Goal: Task Accomplishment & Management: Use online tool/utility

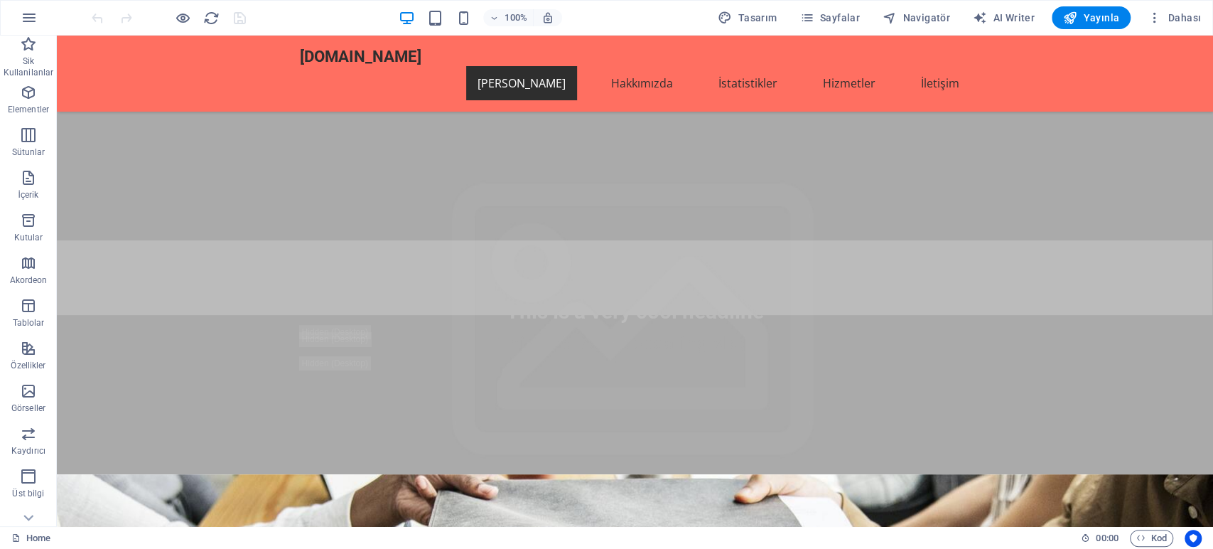
scroll to position [158, 0]
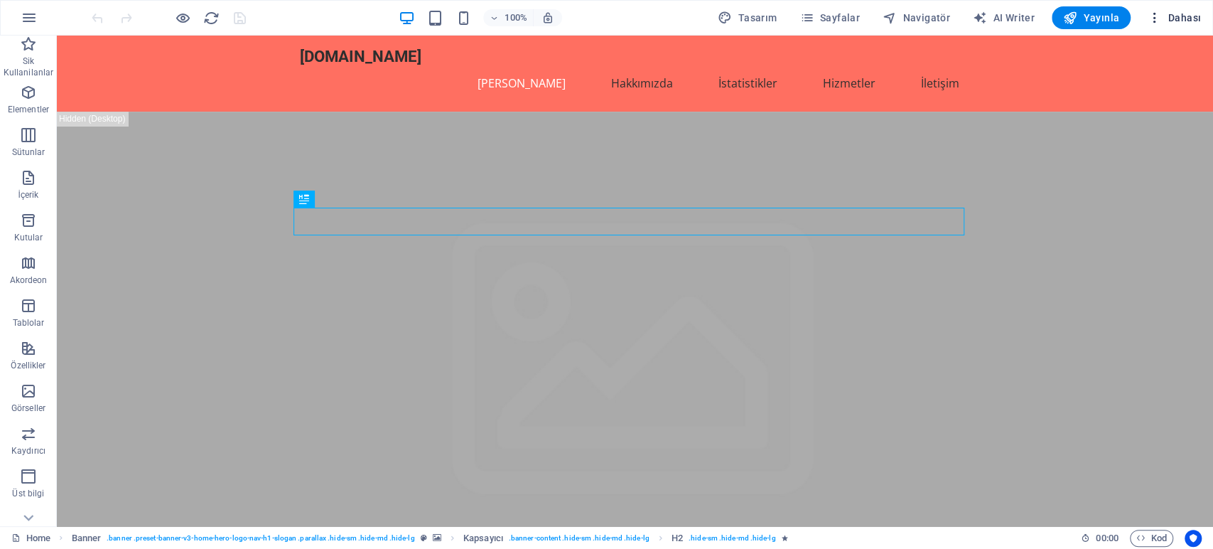
click at [1160, 11] on icon "button" at bounding box center [1155, 18] width 14 height 14
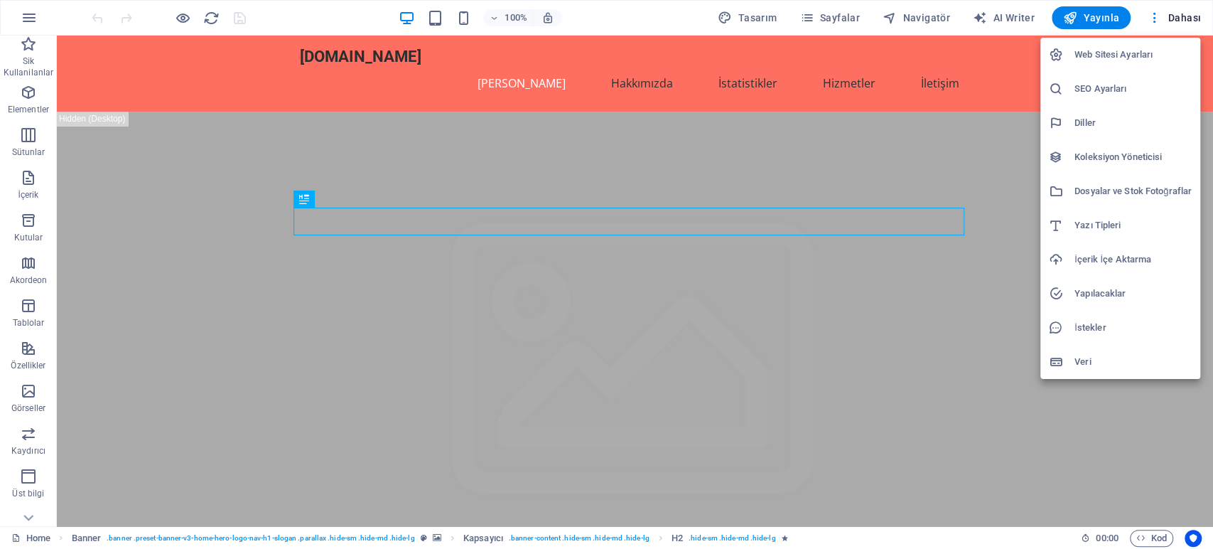
click at [1143, 59] on h6 "Web Sitesi Ayarları" at bounding box center [1132, 54] width 117 height 17
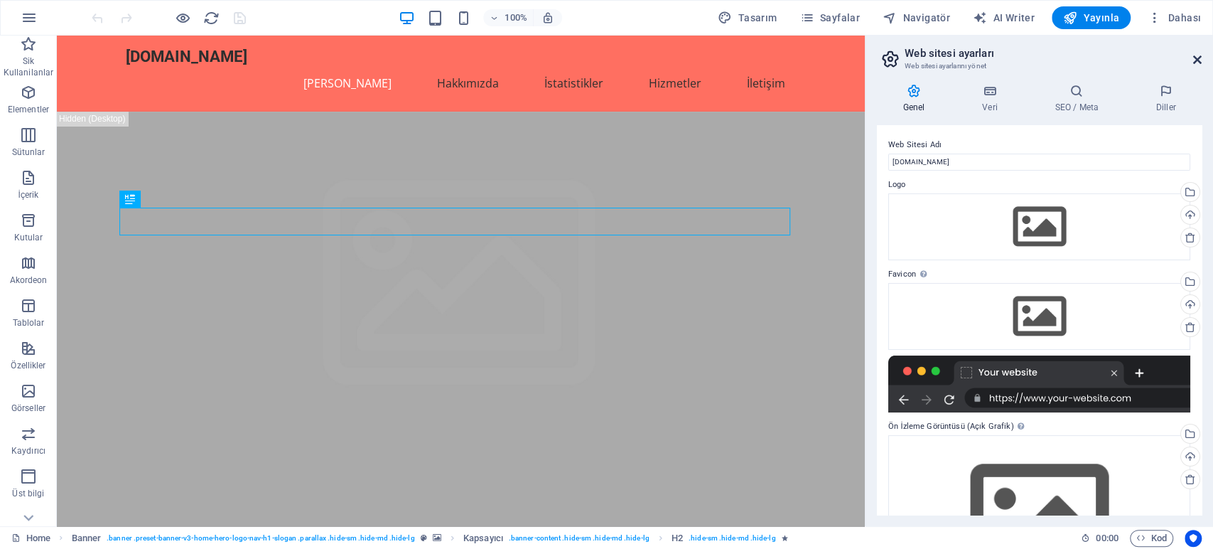
click at [1199, 60] on icon at bounding box center [1197, 59] width 9 height 11
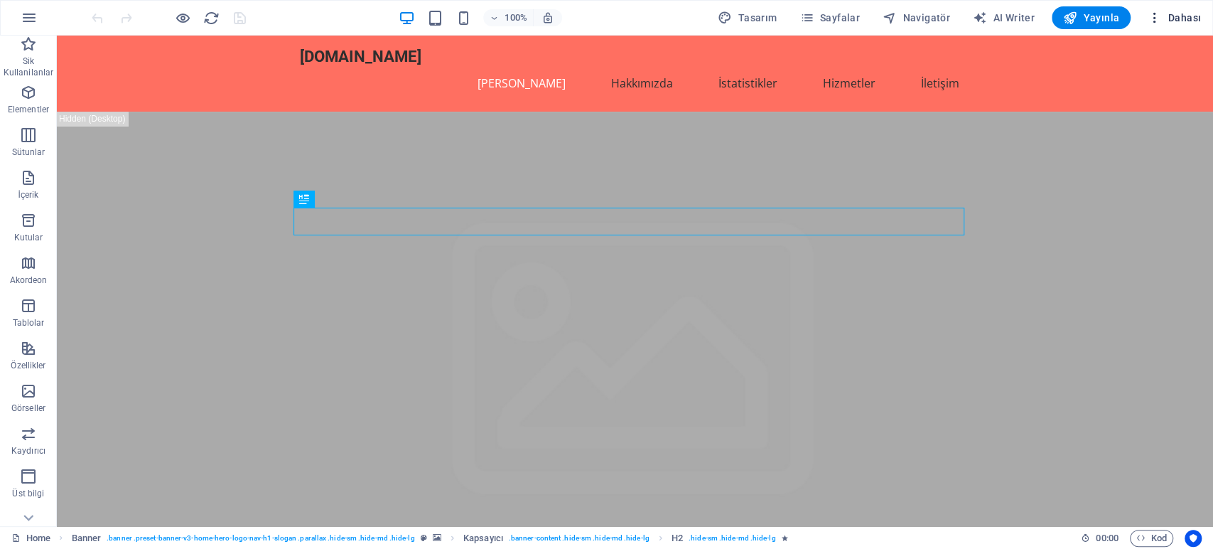
click at [1154, 21] on icon "button" at bounding box center [1155, 18] width 14 height 14
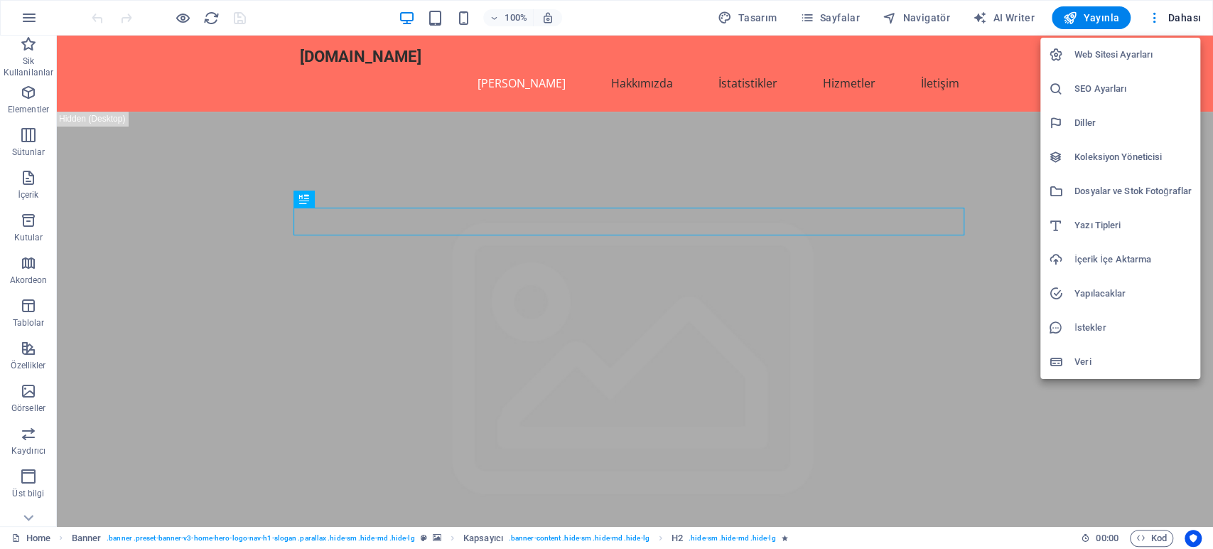
click at [217, 11] on div at bounding box center [606, 274] width 1213 height 549
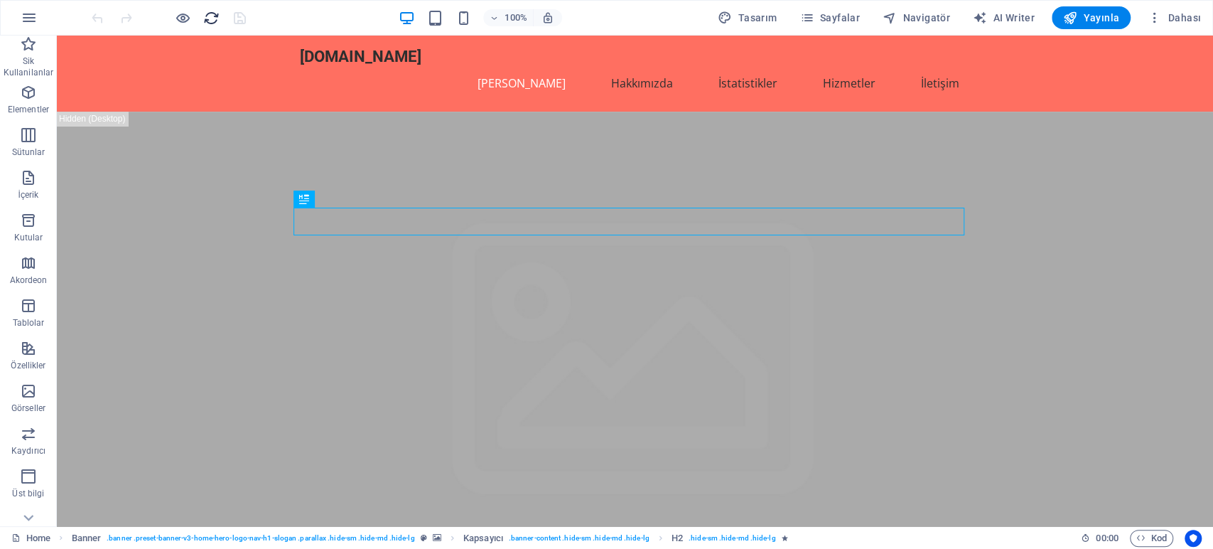
click at [212, 16] on icon "reload" at bounding box center [211, 18] width 16 height 16
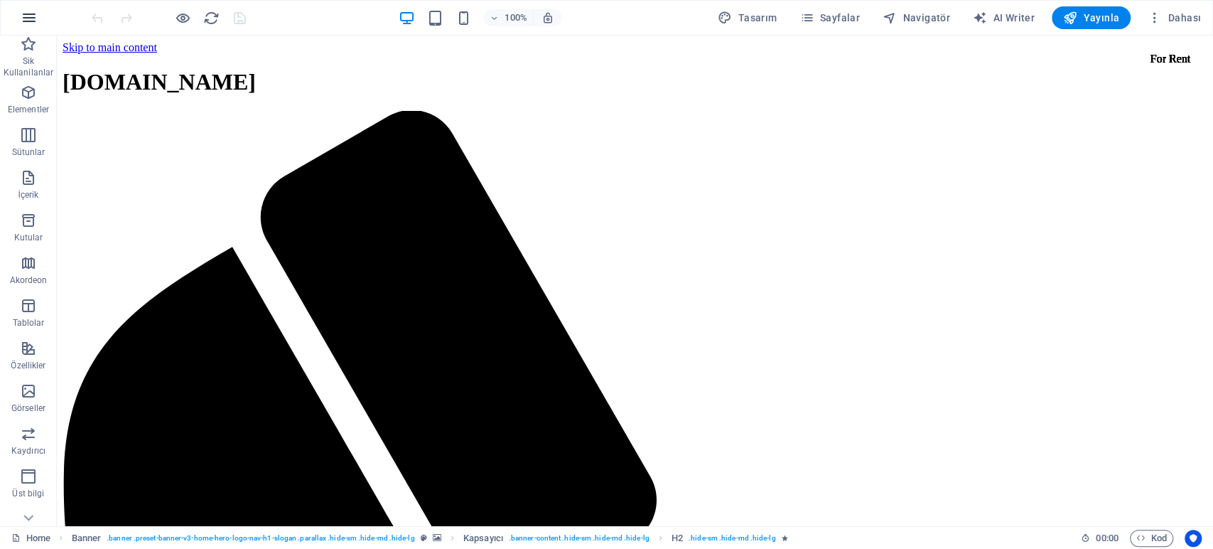
click at [29, 13] on icon "button" at bounding box center [29, 17] width 17 height 17
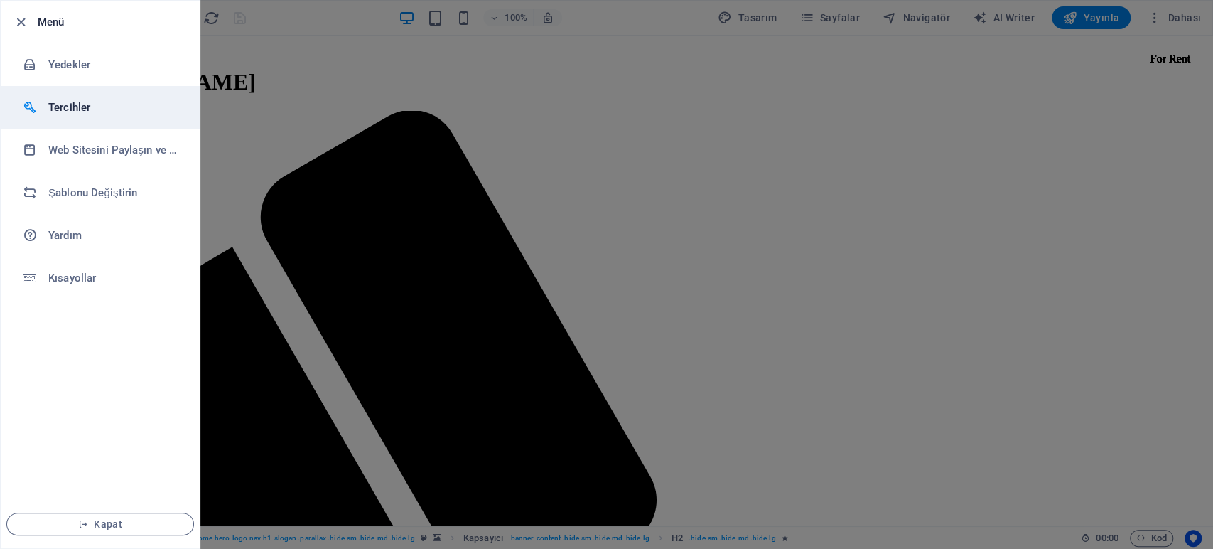
click at [75, 109] on h6 "Tercihler" at bounding box center [113, 107] width 131 height 17
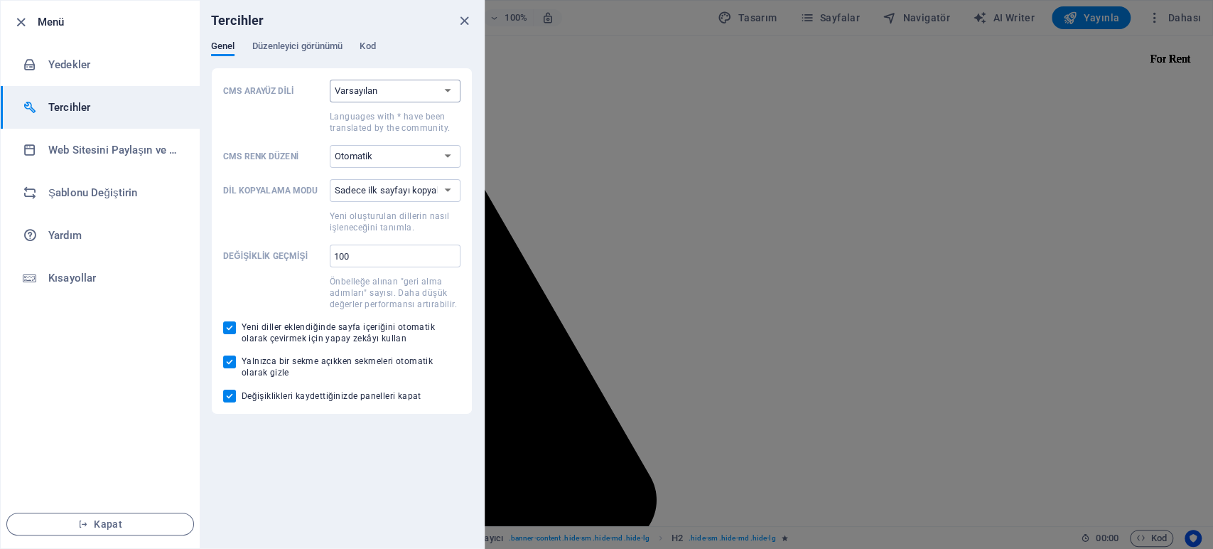
click at [354, 82] on select "Varsayılan Deutsch English Español Suomi* Français Magyar Italiano Nederlands P…" at bounding box center [395, 91] width 131 height 23
click at [301, 45] on span "Düzenleyici görünümü" at bounding box center [297, 48] width 91 height 20
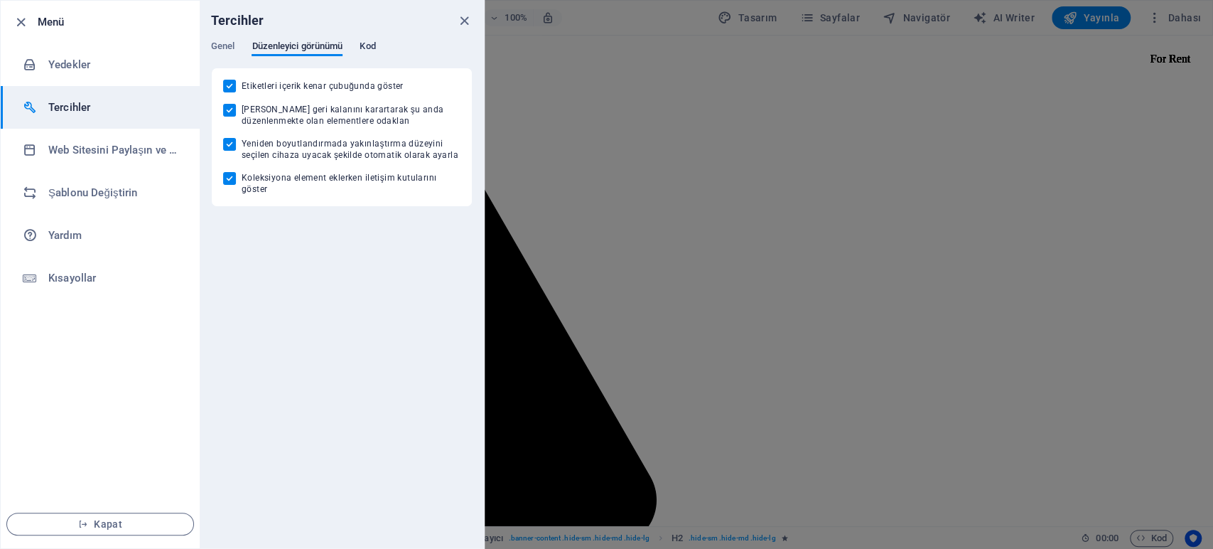
click at [368, 44] on span "Kod" at bounding box center [368, 48] width 16 height 20
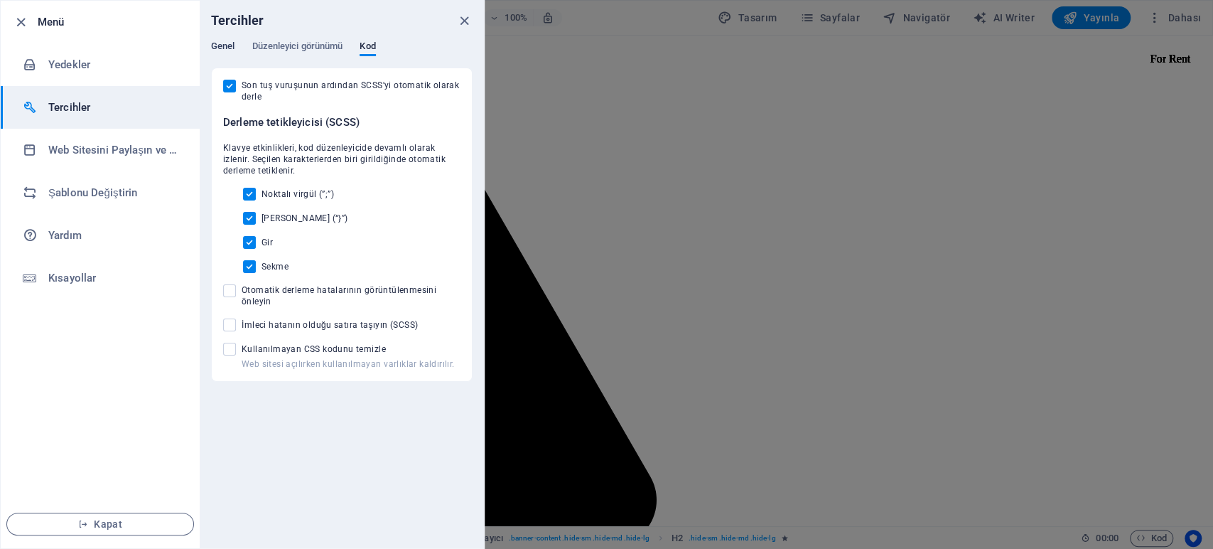
click at [213, 49] on span "Genel" at bounding box center [222, 48] width 23 height 20
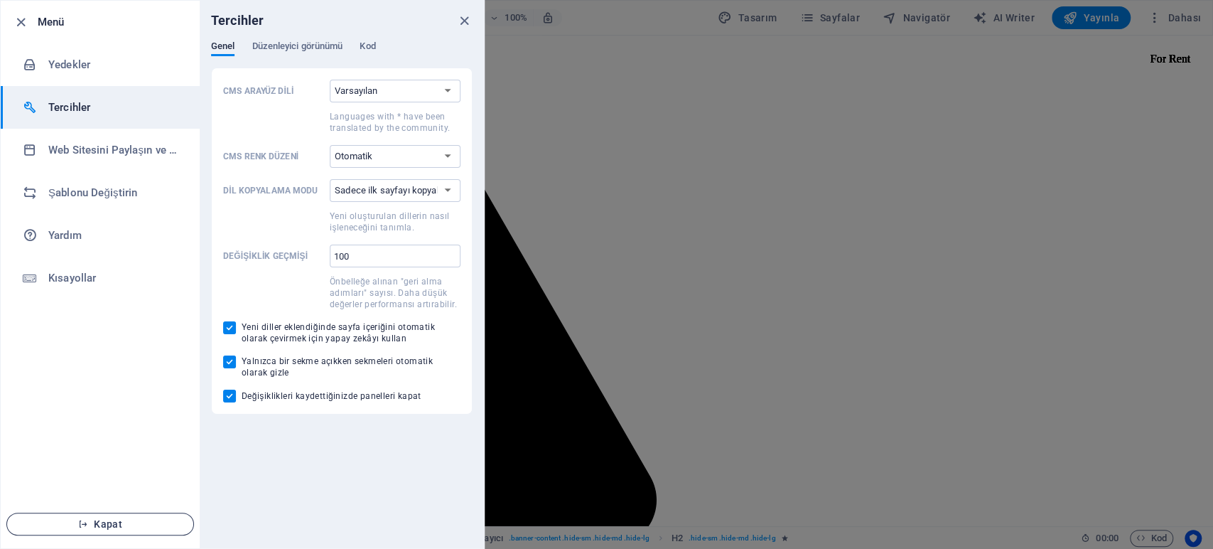
click at [71, 519] on span "Kapat" at bounding box center [99, 523] width 163 height 11
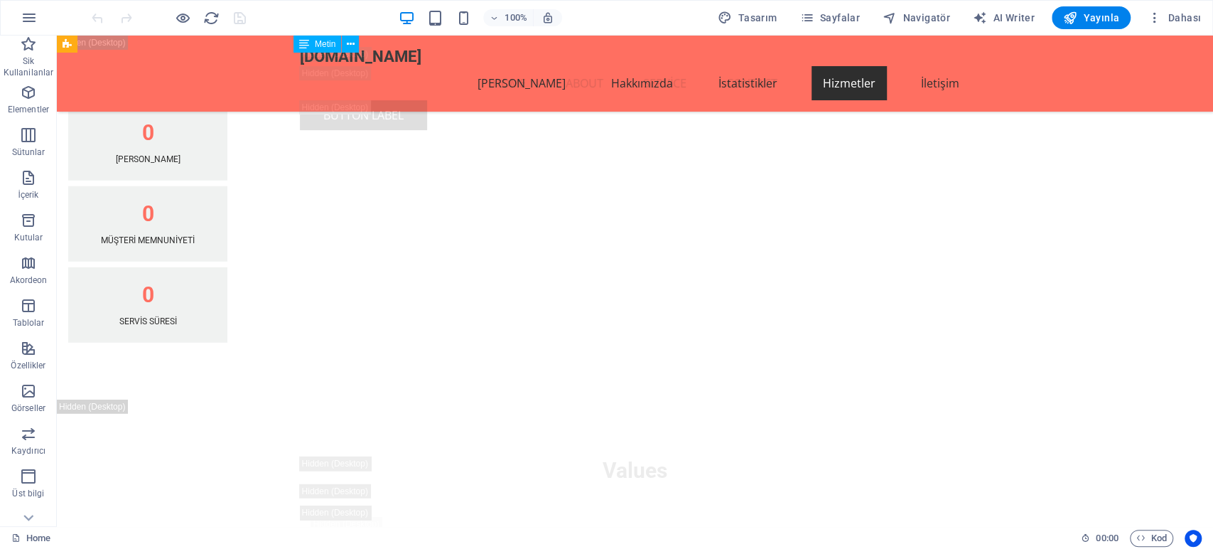
scroll to position [6789, 0]
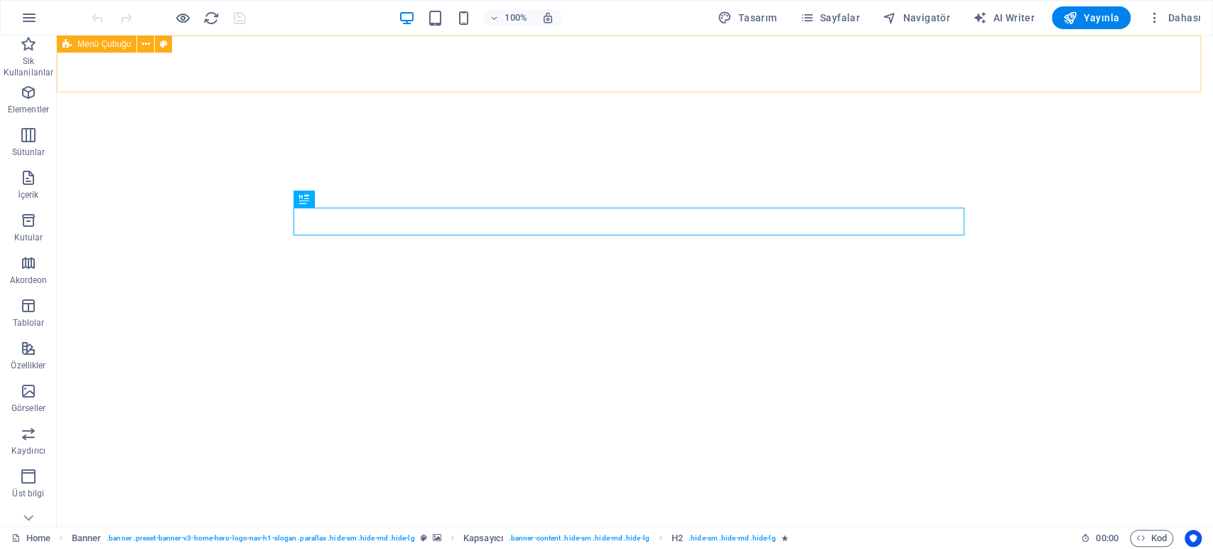
click at [119, 45] on span "Menü Çubuğu" at bounding box center [103, 44] width 53 height 9
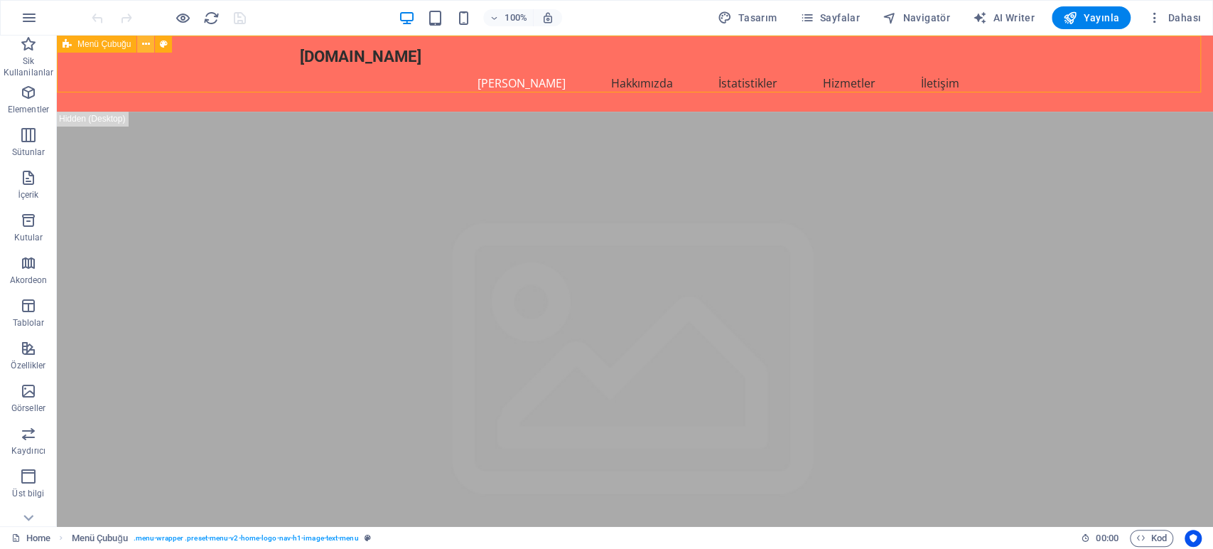
click at [144, 43] on icon at bounding box center [146, 44] width 8 height 15
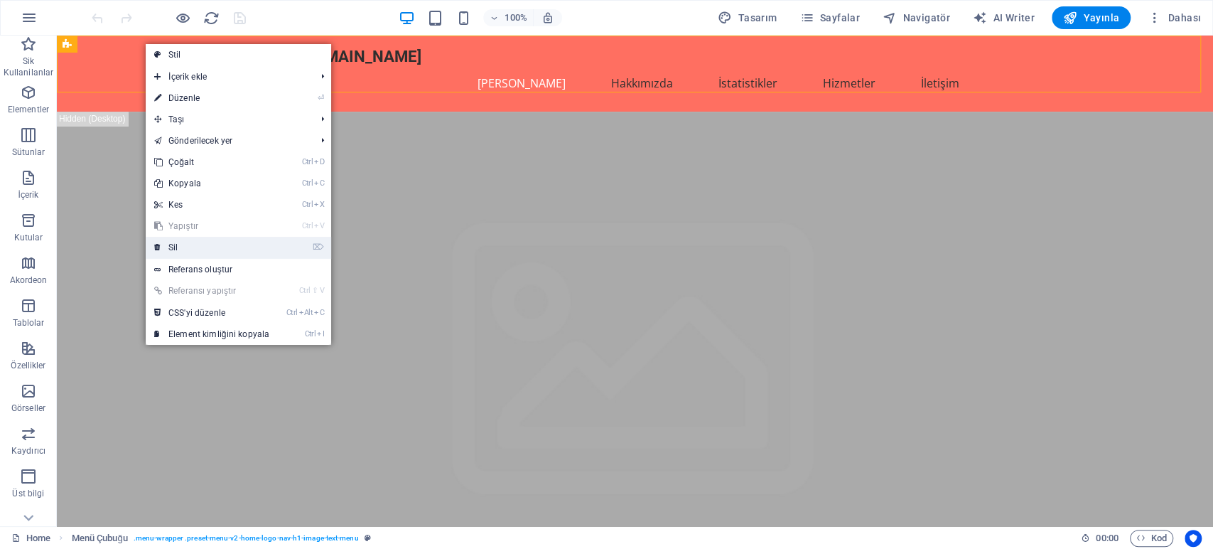
click at [183, 246] on link "⌦ Sil" at bounding box center [212, 247] width 132 height 21
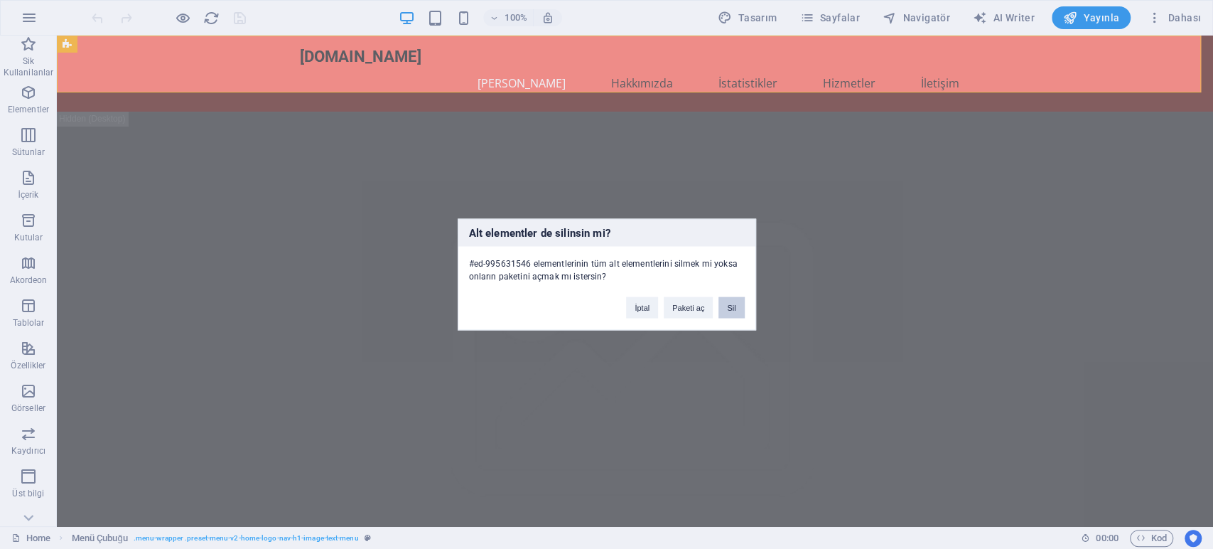
click at [727, 304] on button "Sil" at bounding box center [731, 307] width 26 height 21
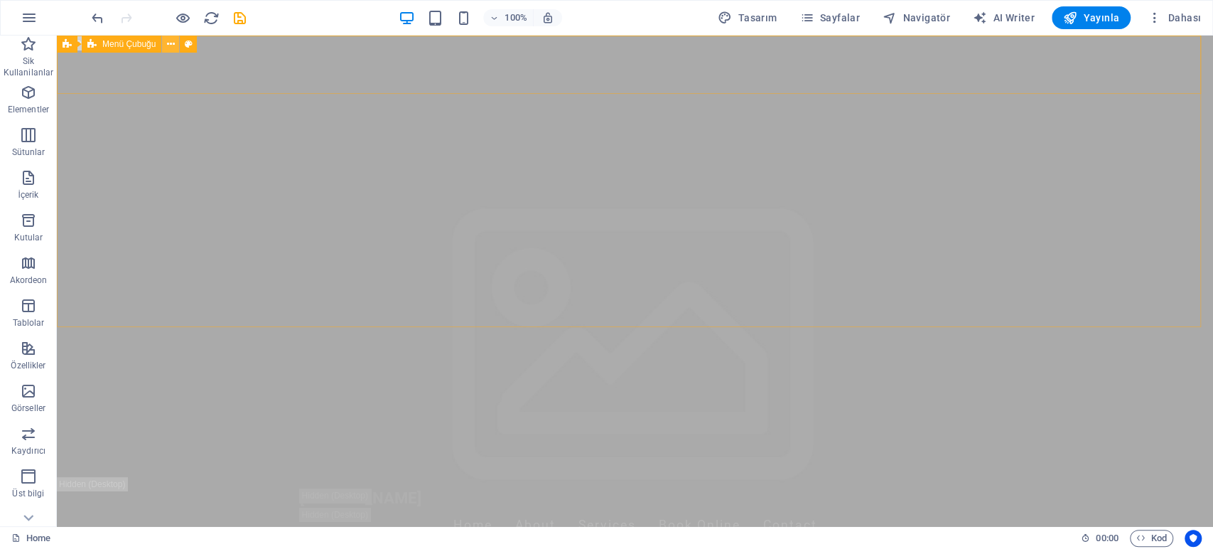
click at [170, 40] on icon at bounding box center [171, 44] width 8 height 15
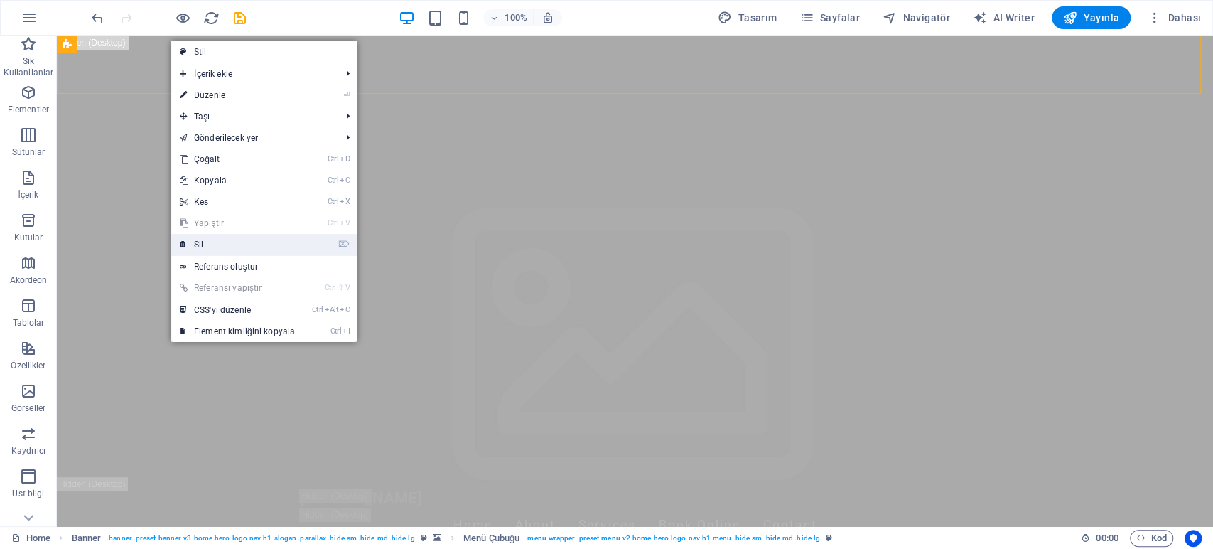
click at [210, 239] on link "⌦ Sil" at bounding box center [237, 244] width 132 height 21
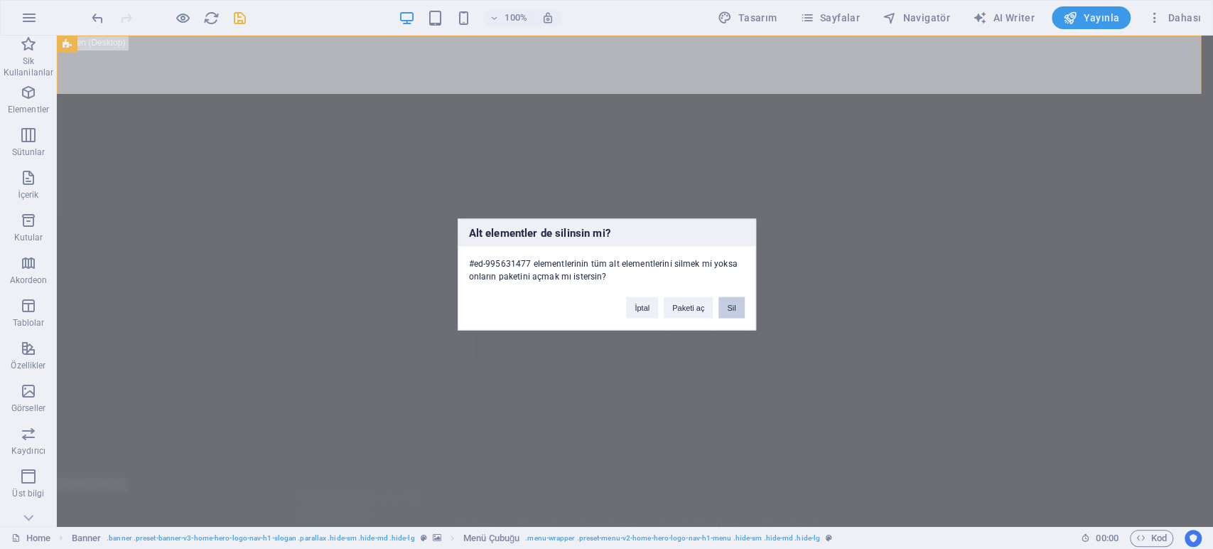
click at [733, 303] on button "Sil" at bounding box center [731, 307] width 26 height 21
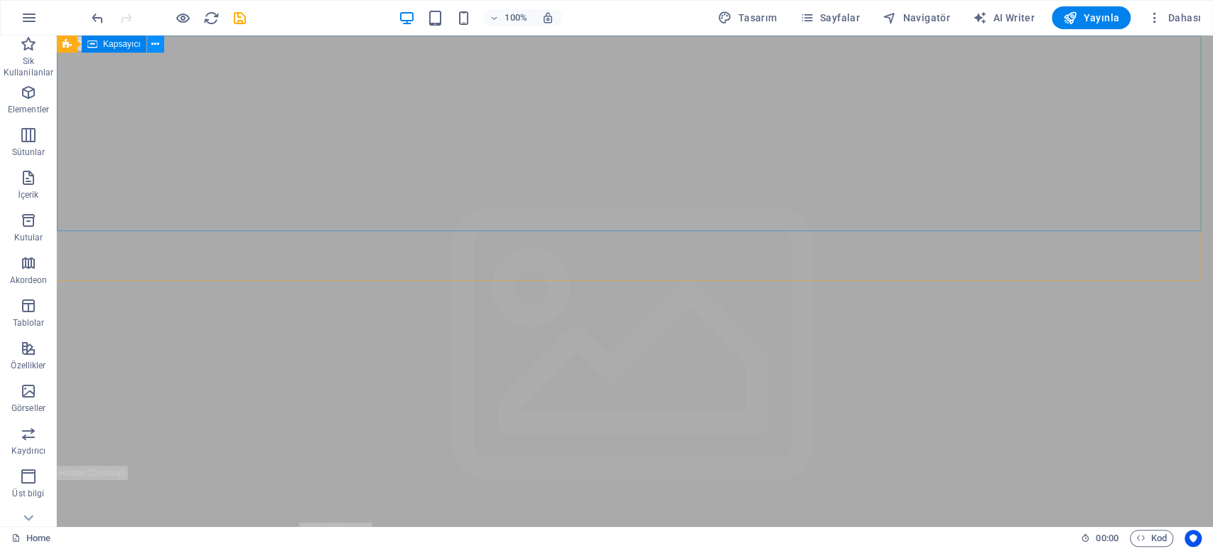
click at [153, 45] on icon at bounding box center [155, 44] width 8 height 15
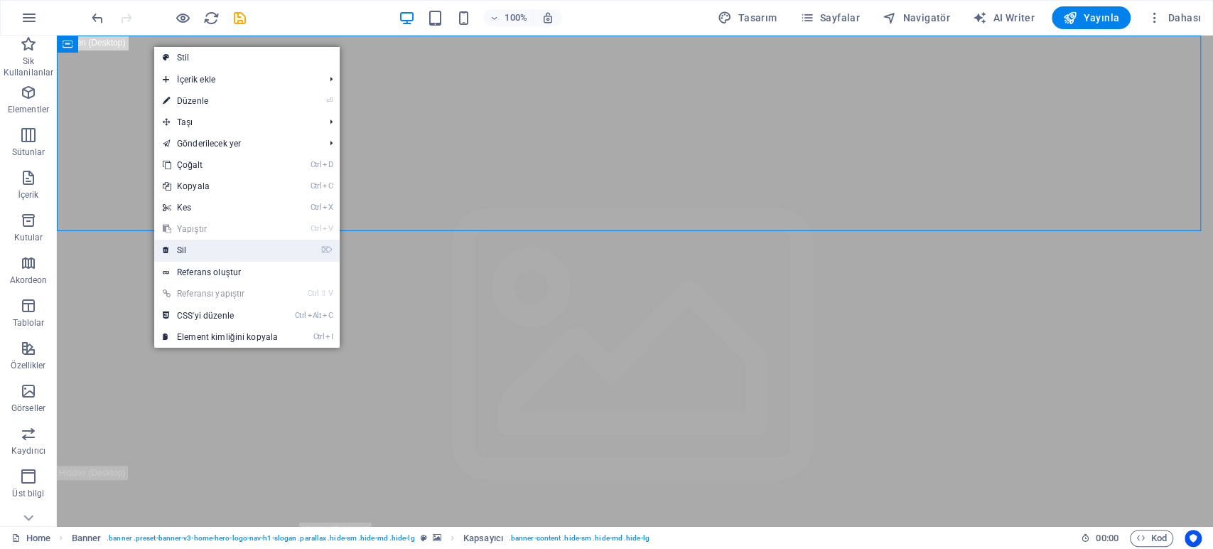
click at [214, 252] on link "⌦ Sil" at bounding box center [220, 249] width 132 height 21
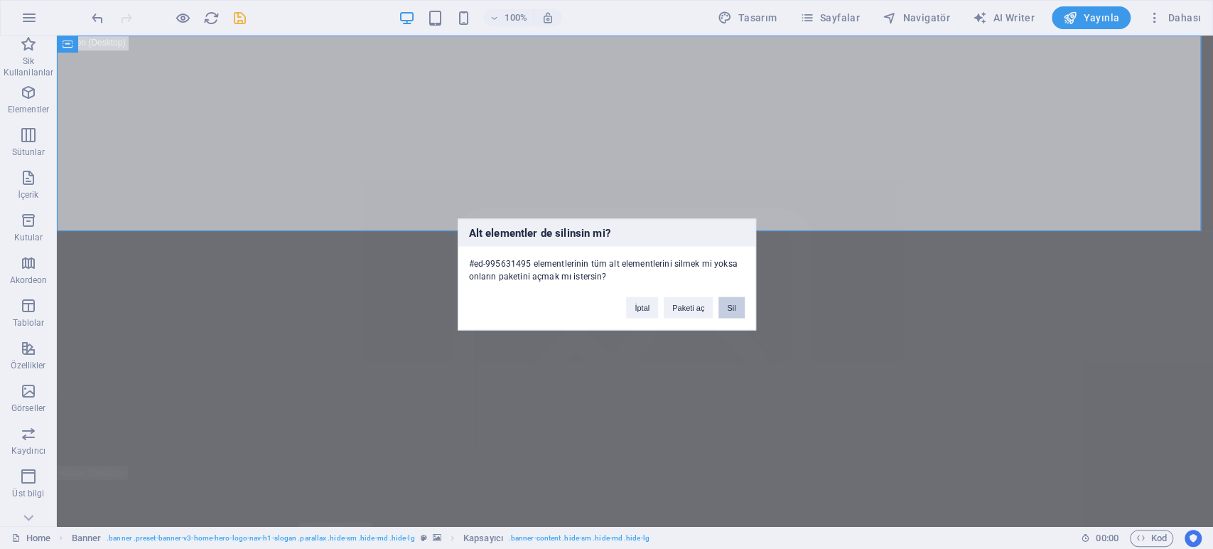
click at [734, 304] on button "Sil" at bounding box center [731, 307] width 26 height 21
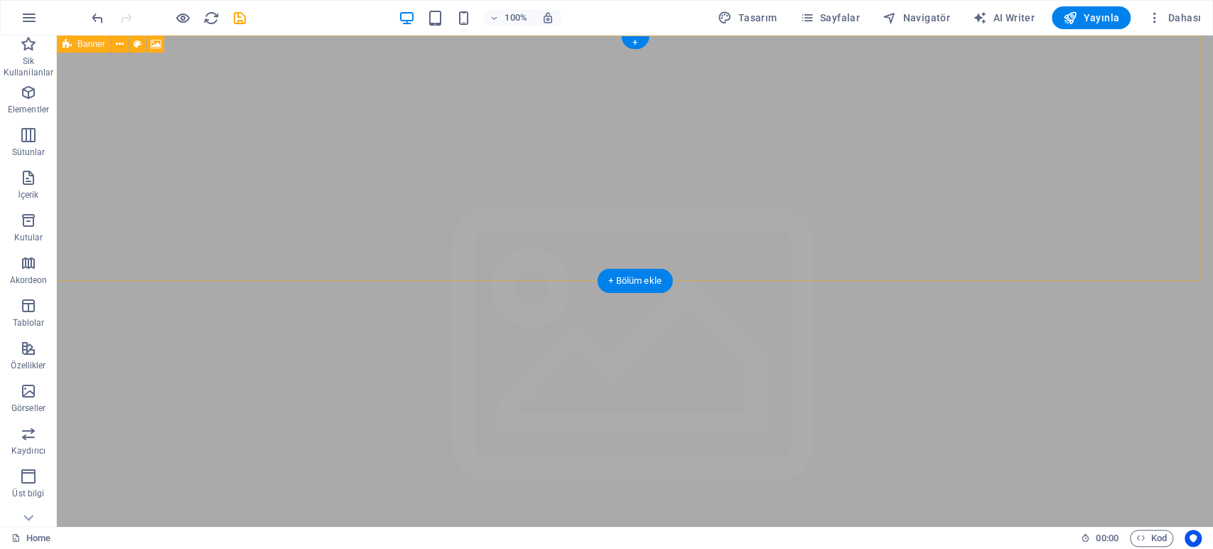
drag, startPoint x: 233, startPoint y: 115, endPoint x: 226, endPoint y: 113, distance: 7.4
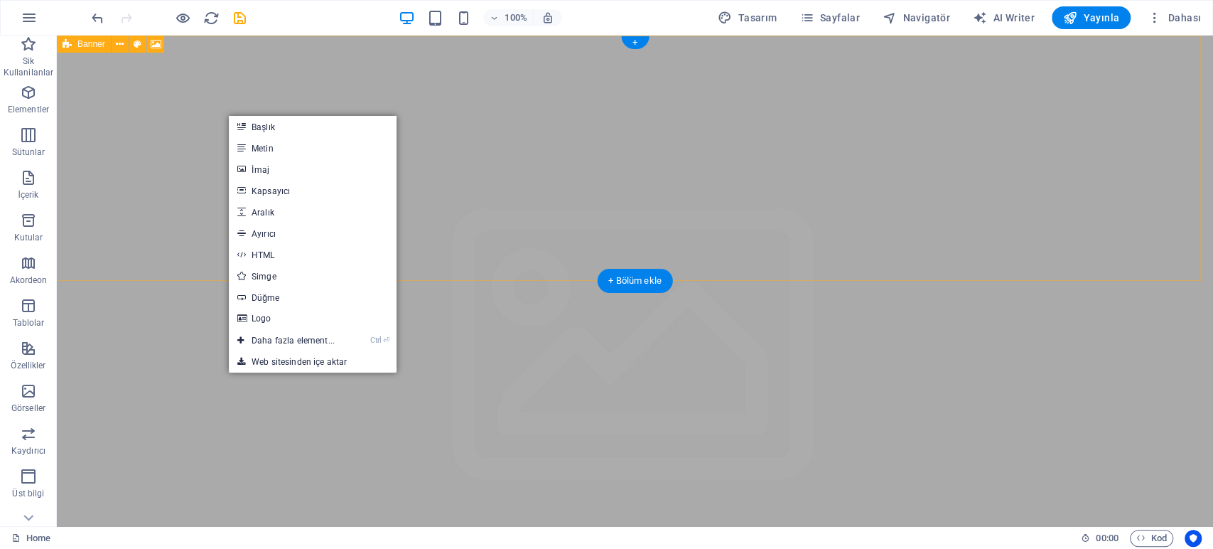
click at [559, 527] on span "Element ekle" at bounding box center [593, 537] width 68 height 20
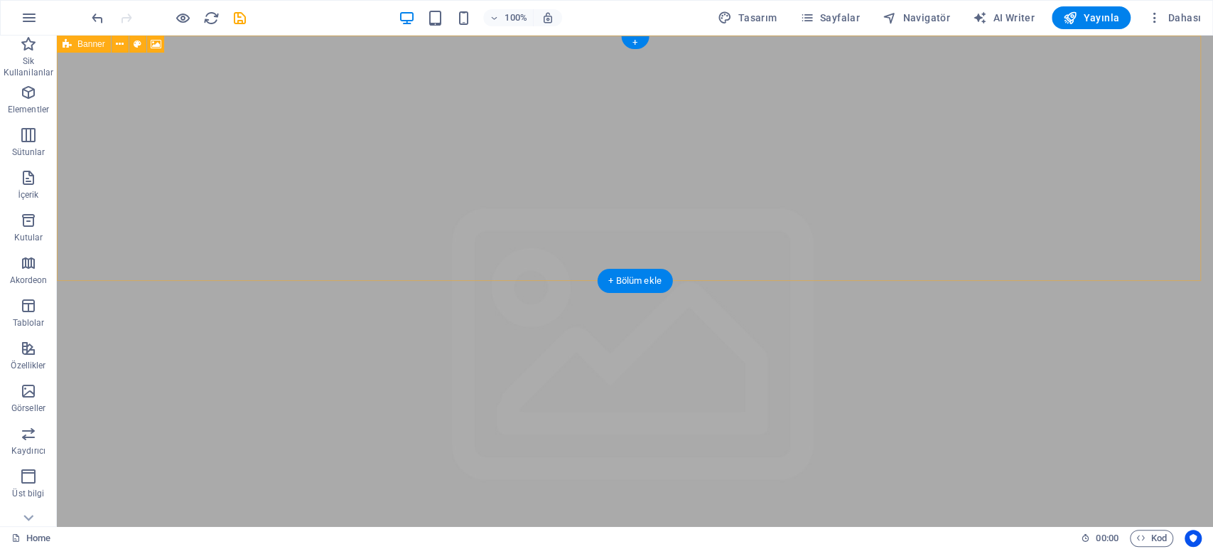
click at [271, 465] on div "İçeriği buraya bırak veya Element ekle Panoyu yapıştır" at bounding box center [635, 515] width 1156 height 101
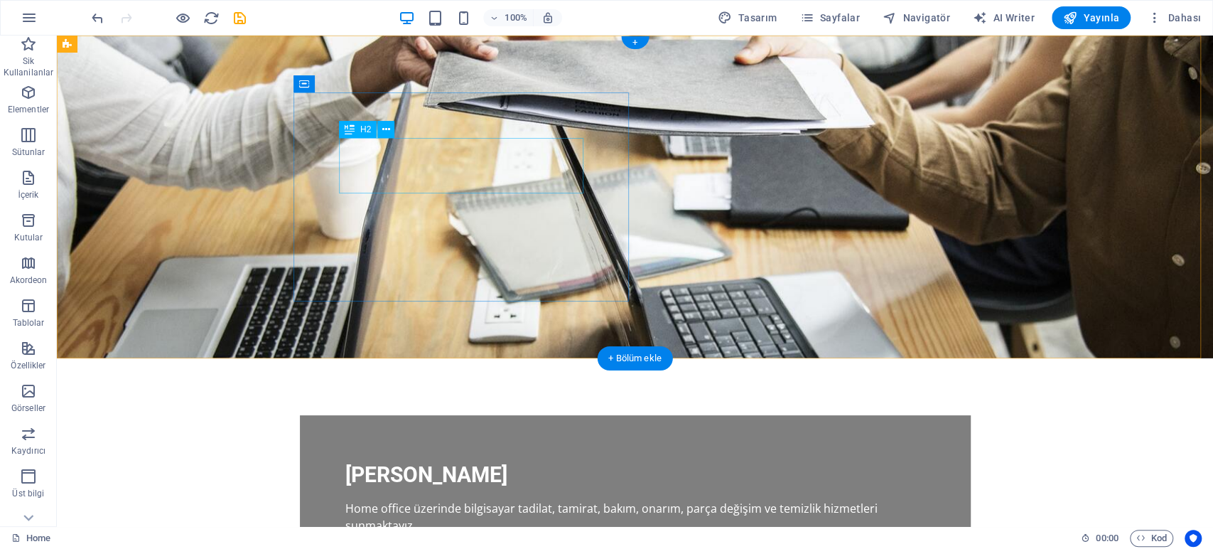
click at [377, 460] on div "[PERSON_NAME]" at bounding box center [635, 474] width 580 height 28
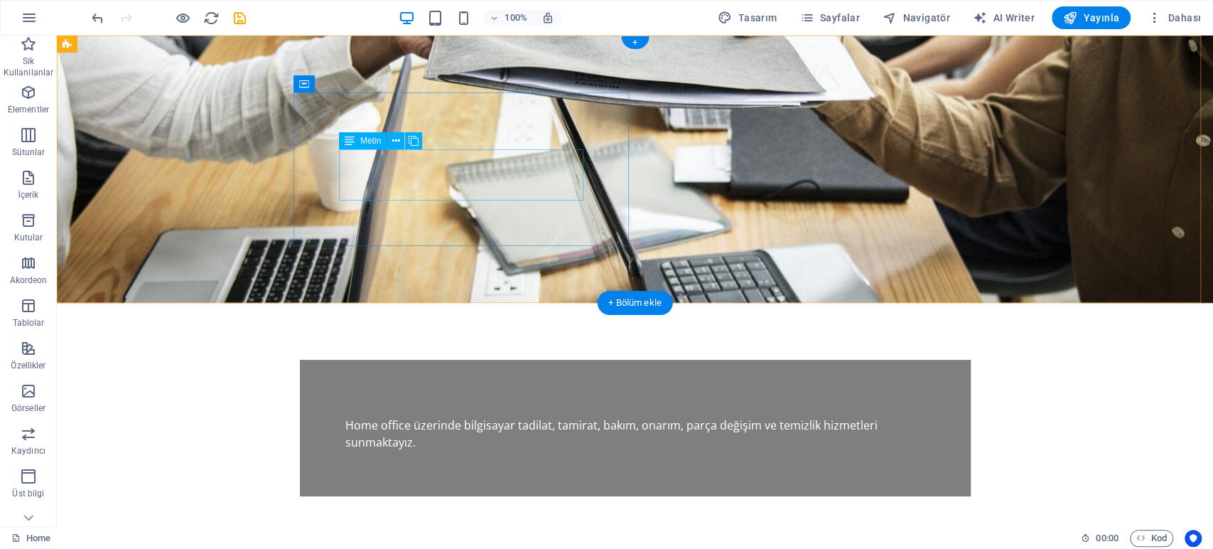
click at [376, 416] on div "Home office üzerinde bilgisayar tadilat, tamirat, bakım, onarım, parça değişim …" at bounding box center [635, 433] width 580 height 34
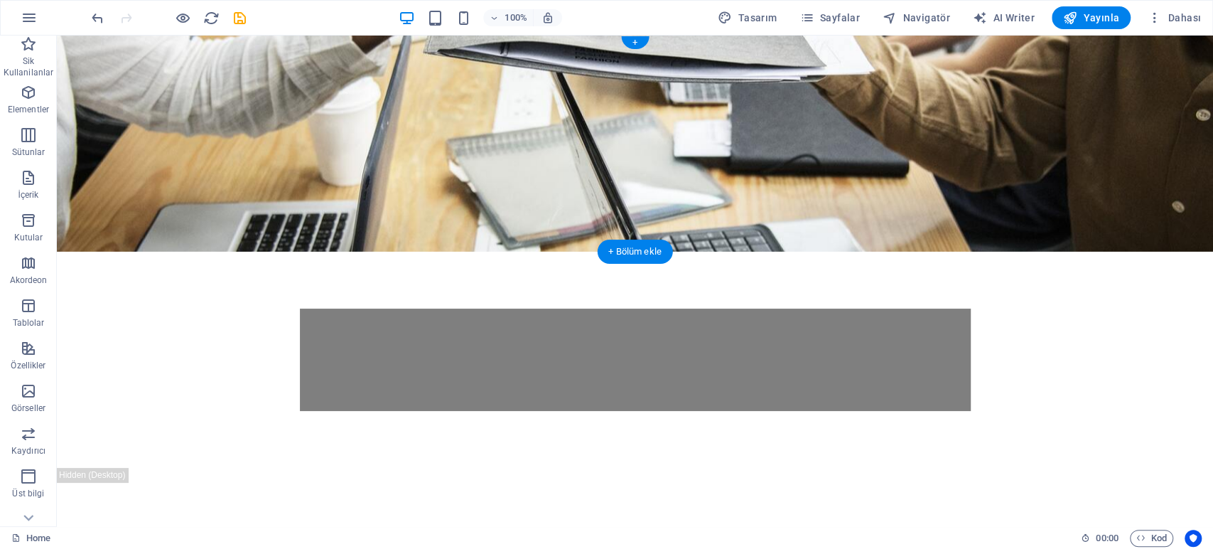
click at [210, 142] on figure at bounding box center [635, 144] width 1156 height 216
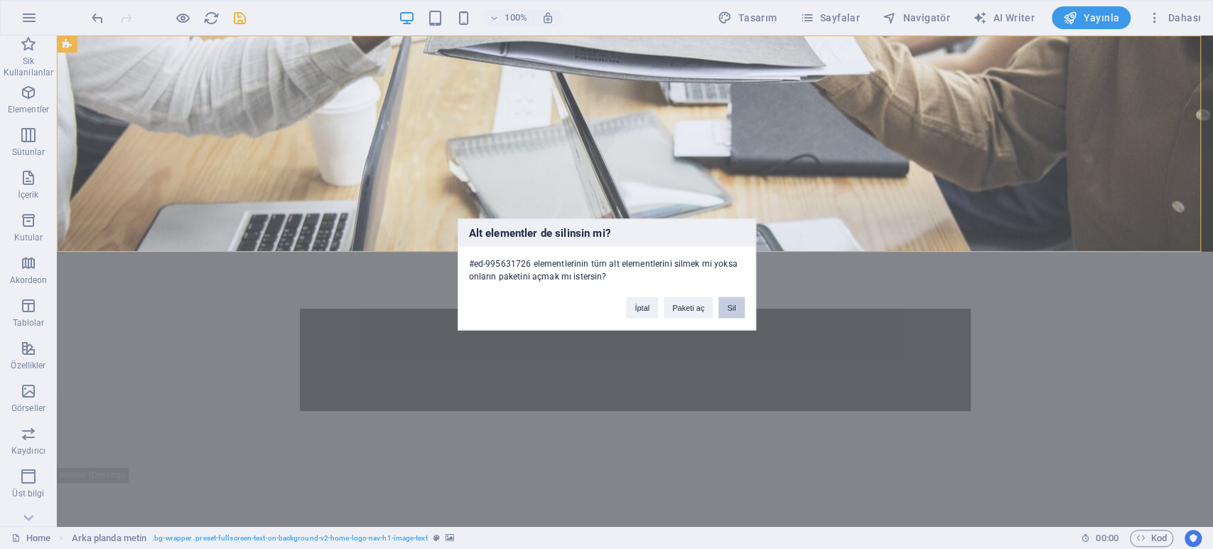
click at [730, 306] on button "Sil" at bounding box center [731, 307] width 26 height 21
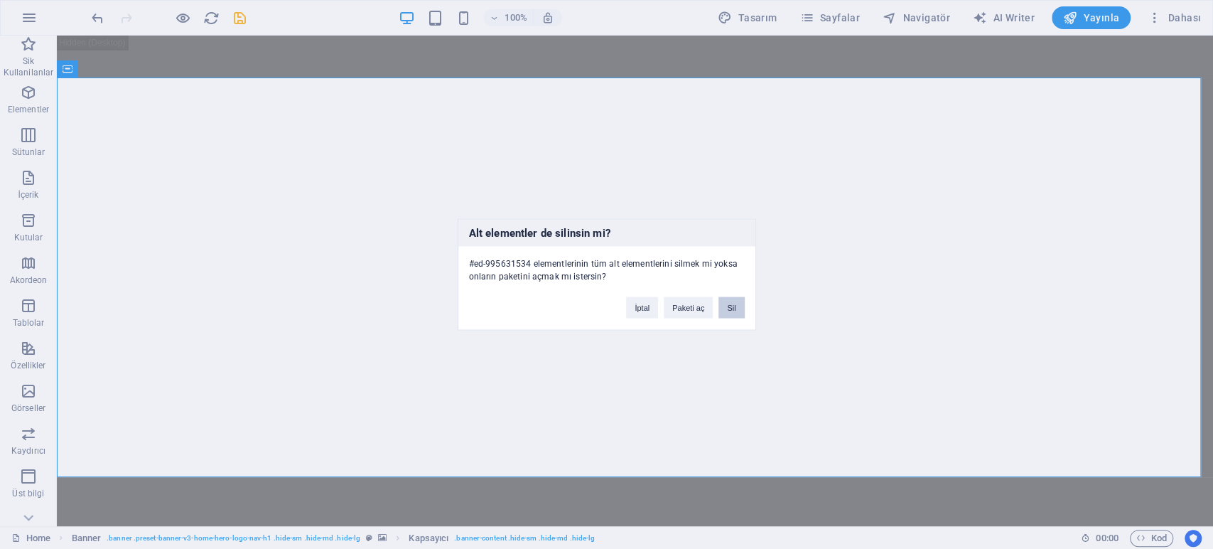
click at [733, 303] on button "Sil" at bounding box center [731, 307] width 26 height 21
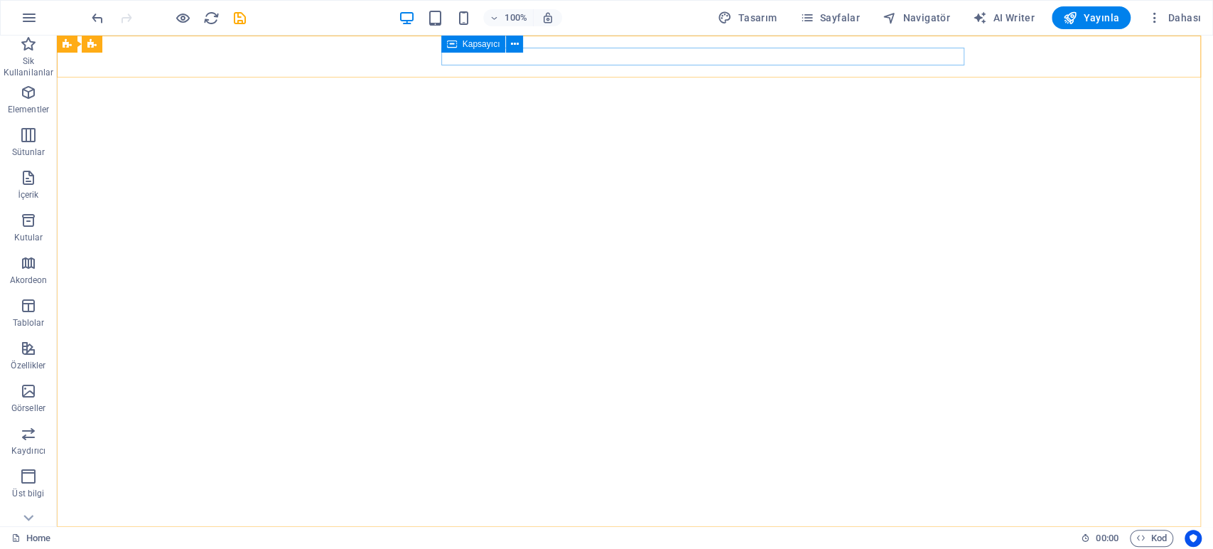
click at [460, 52] on div "Kapsayıcı" at bounding box center [473, 44] width 65 height 17
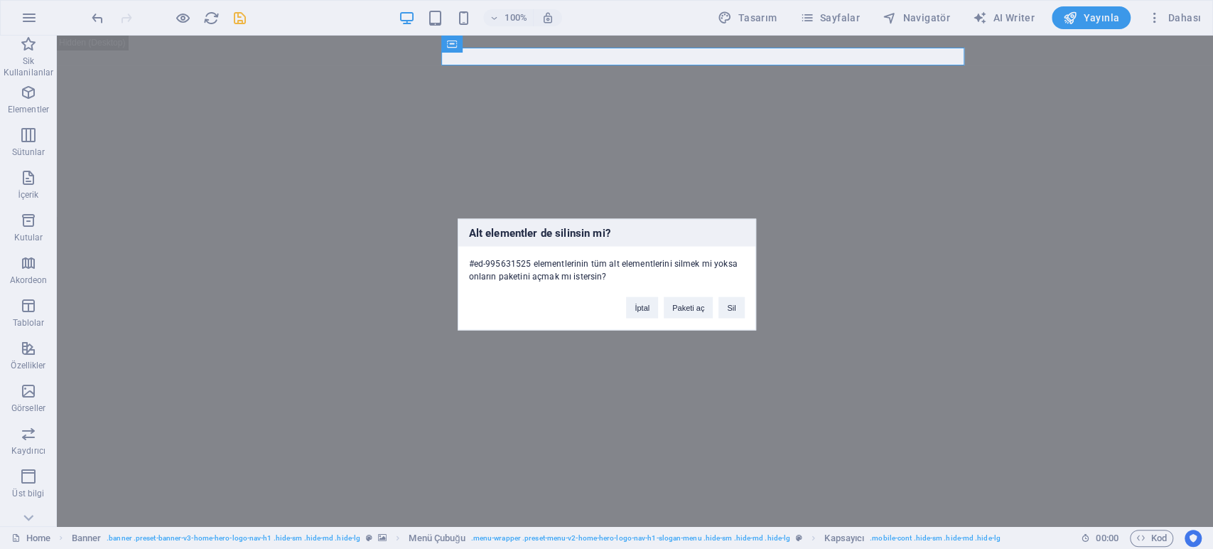
click at [740, 293] on div "İptal Paketi aç Sil" at bounding box center [684, 301] width 139 height 36
click at [733, 308] on button "Sil" at bounding box center [731, 307] width 26 height 21
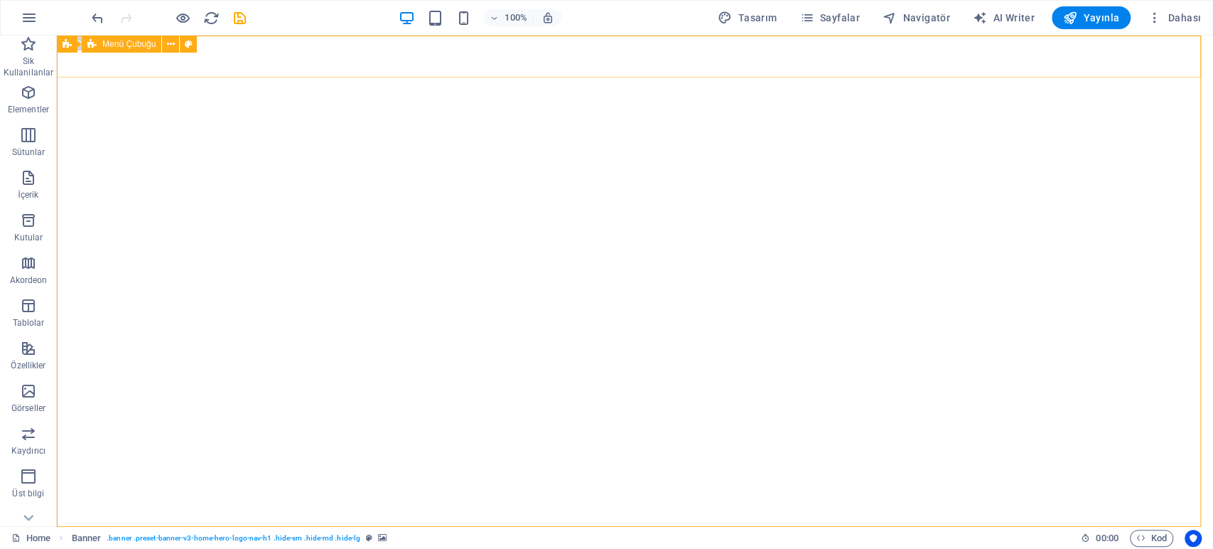
click at [144, 43] on span "Menü Çubuğu" at bounding box center [128, 44] width 53 height 9
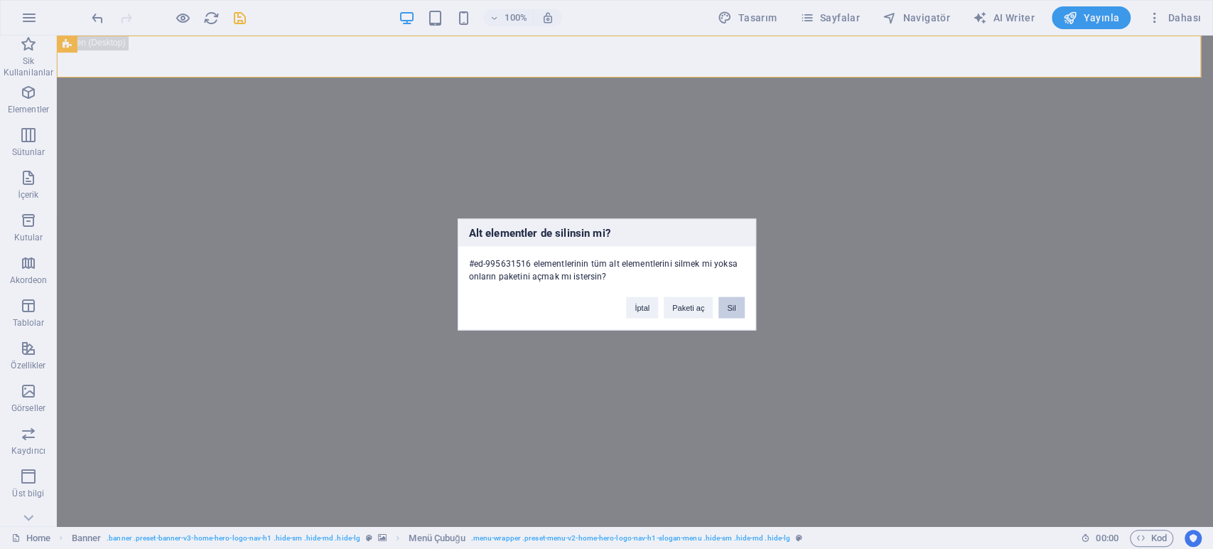
click at [735, 306] on button "Sil" at bounding box center [731, 307] width 26 height 21
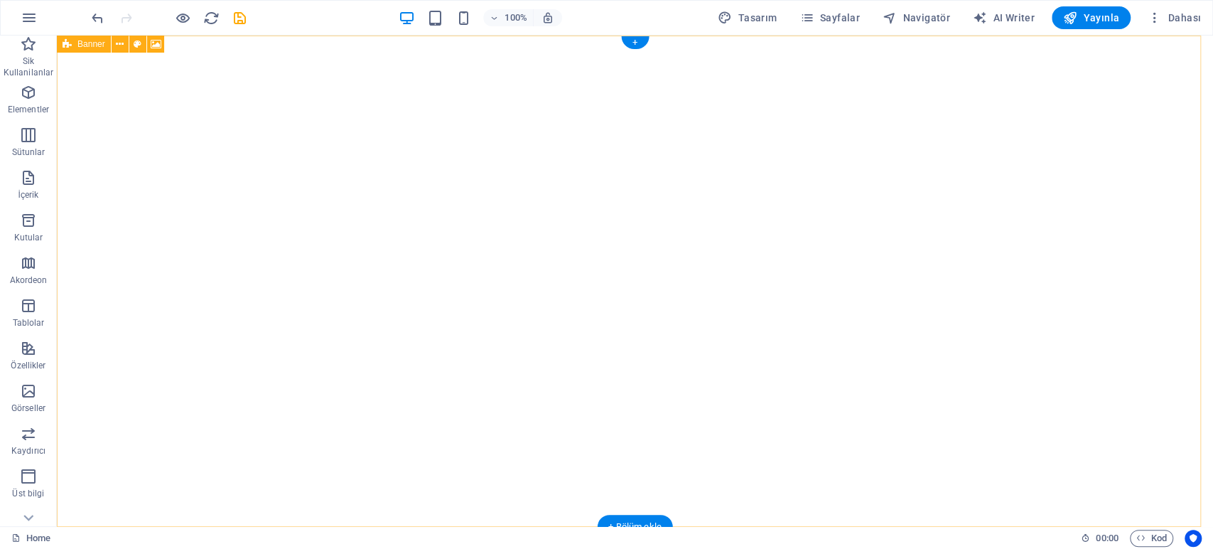
click at [460, 128] on figure at bounding box center [635, 320] width 1099 height 447
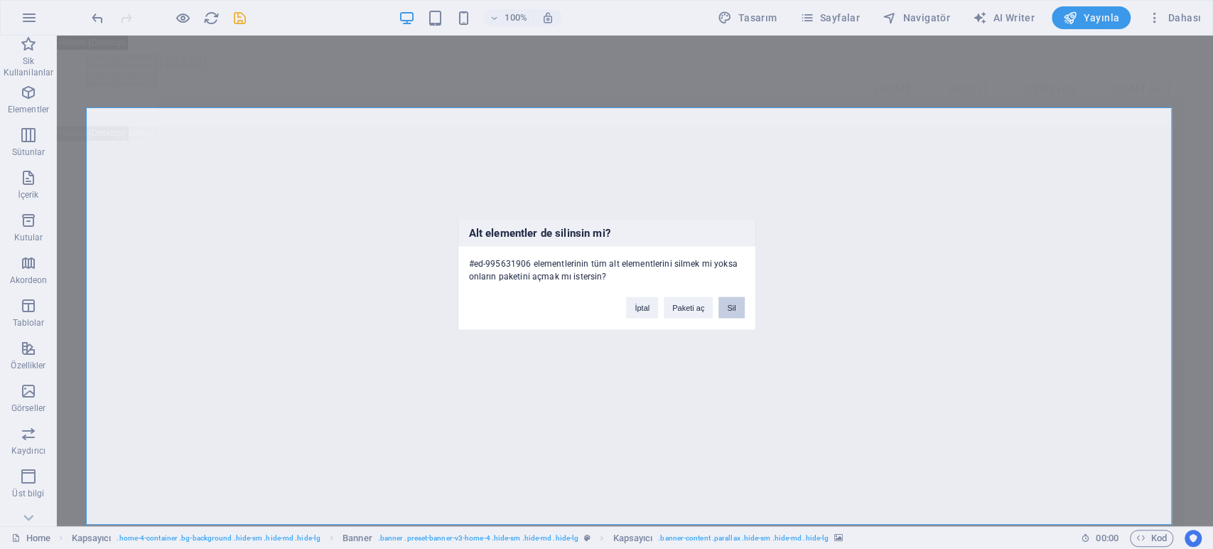
click at [731, 300] on button "Sil" at bounding box center [731, 307] width 26 height 21
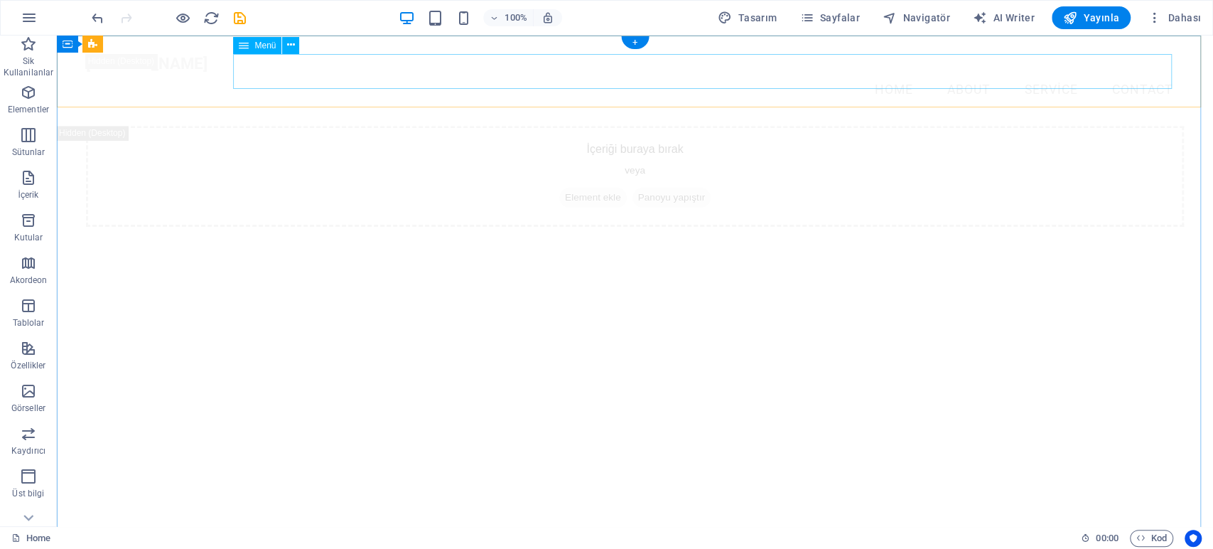
click at [590, 87] on nav "Home About Service Contact" at bounding box center [635, 90] width 1099 height 36
click at [577, 70] on div "[DOMAIN_NAME] Menu" at bounding box center [635, 63] width 1156 height 55
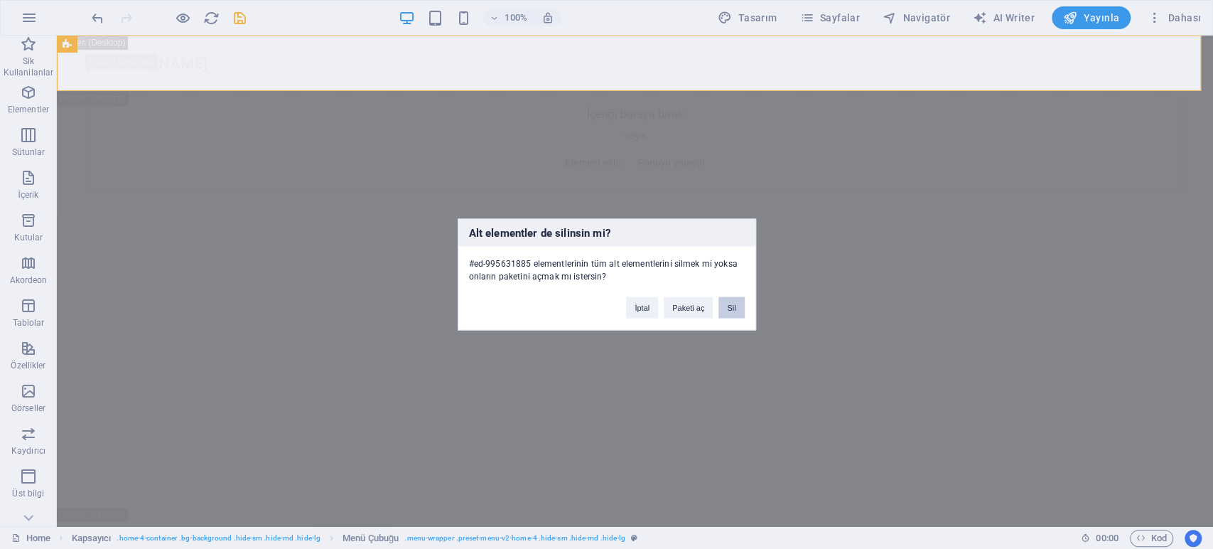
click at [724, 308] on button "Sil" at bounding box center [731, 307] width 26 height 21
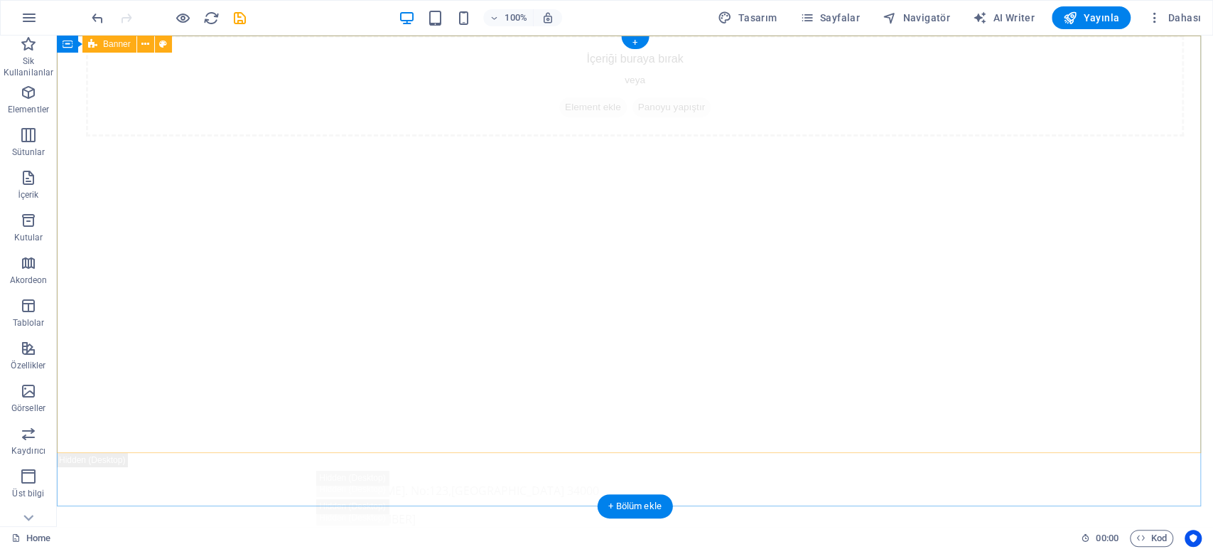
click at [530, 101] on div "İçeriği buraya bırak veya Element ekle Panoyu yapıştır" at bounding box center [635, 244] width 1156 height 417
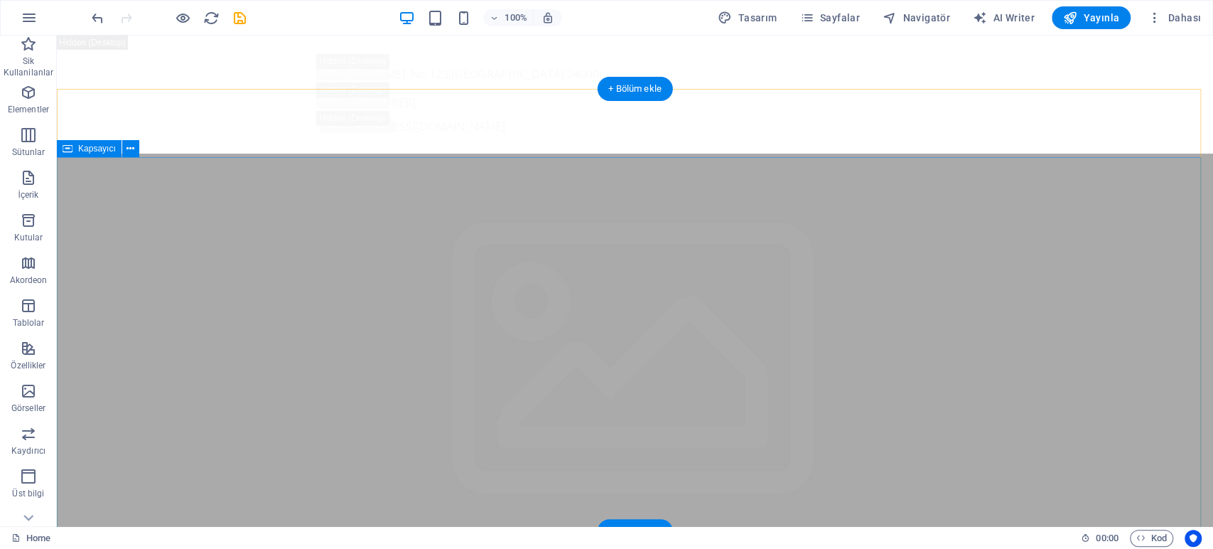
click at [416, 95] on span "[PHONE_NUMBER]" at bounding box center [366, 103] width 99 height 16
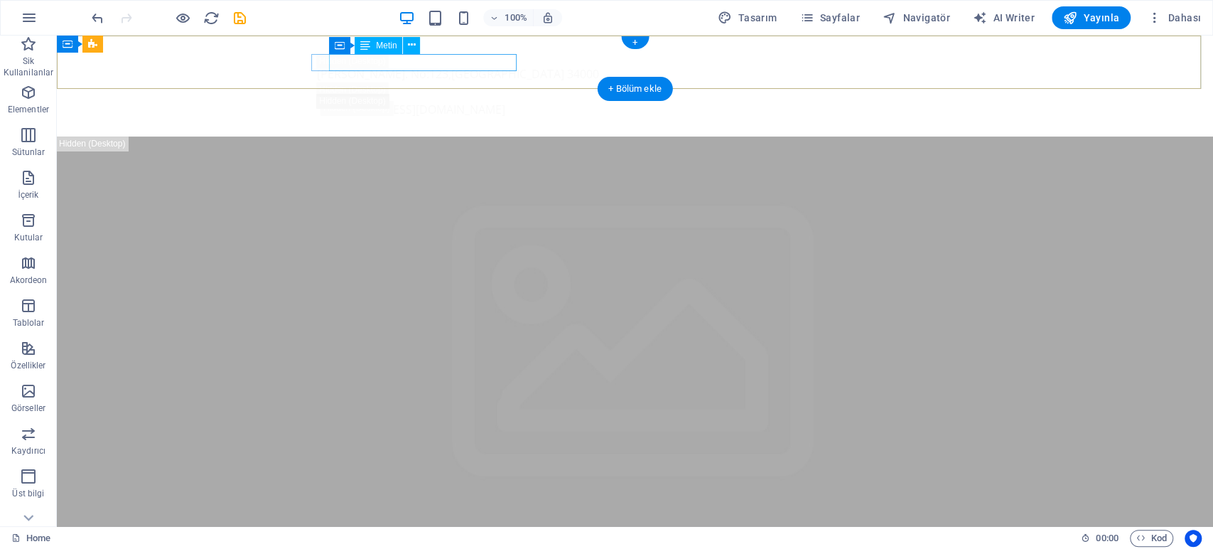
click at [466, 66] on span "[GEOGRAPHIC_DATA]" at bounding box center [507, 74] width 113 height 16
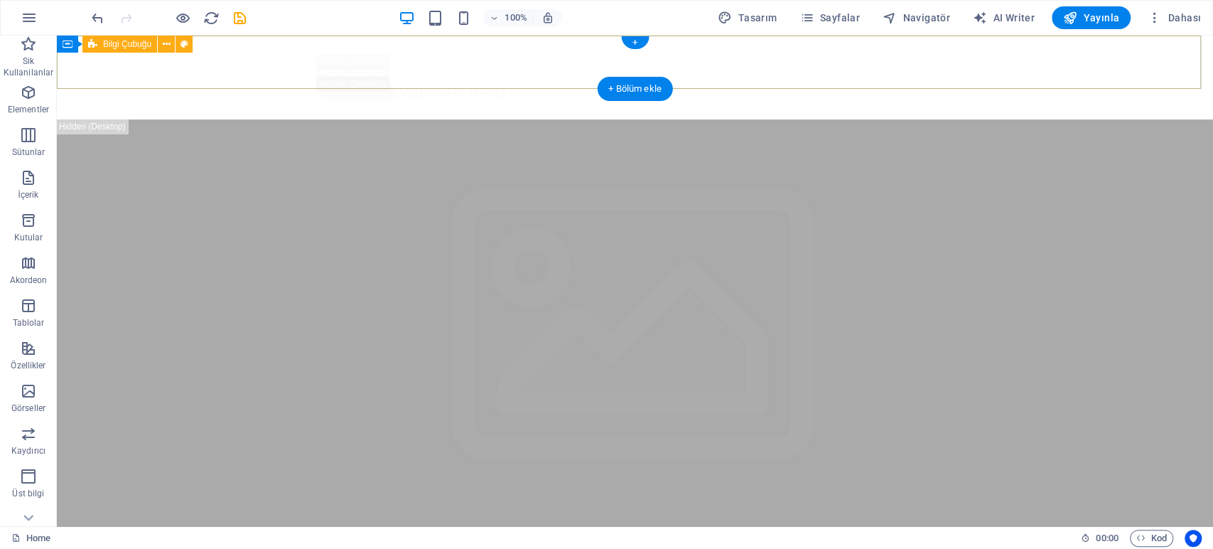
click at [400, 59] on div "[EMAIL_ADDRESS][DOMAIN_NAME]" at bounding box center [635, 78] width 1156 height 84
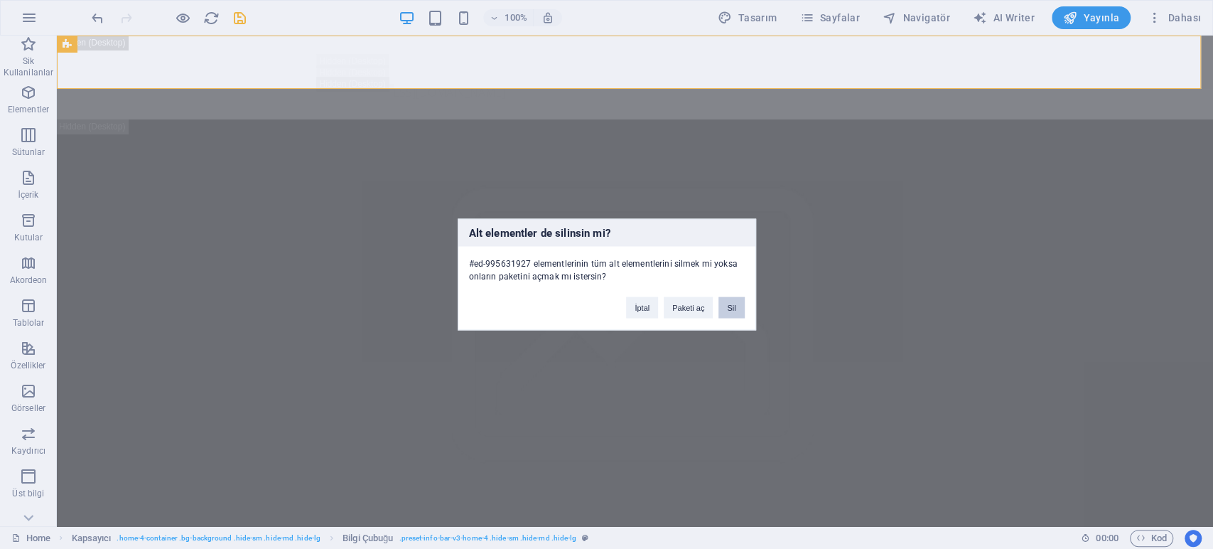
click at [736, 304] on button "Sil" at bounding box center [731, 307] width 26 height 21
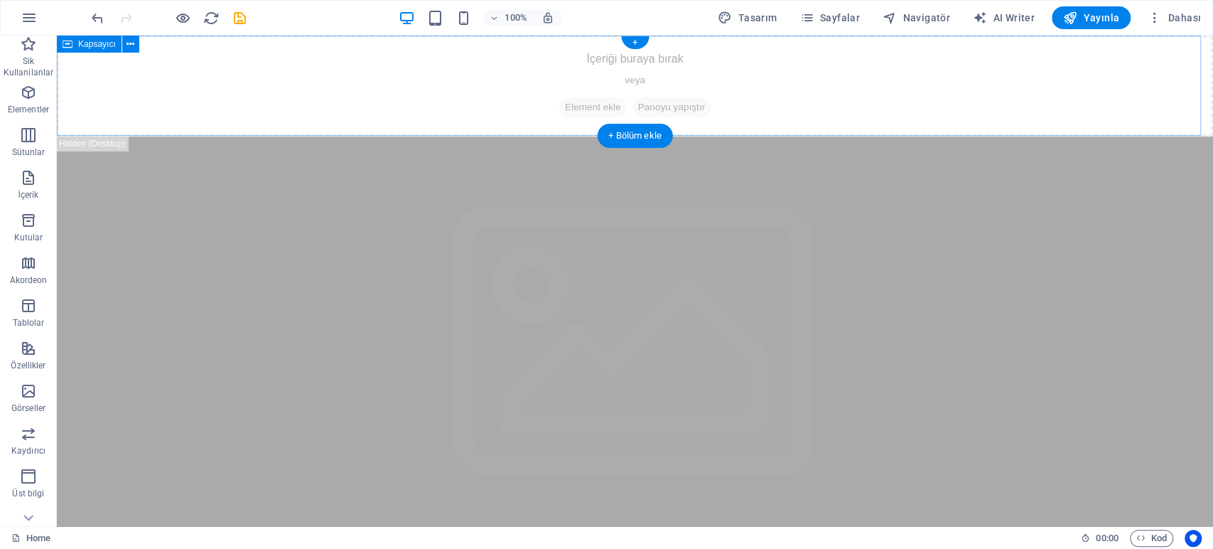
click at [466, 109] on div "İçeriği buraya bırak veya Element ekle Panoyu yapıştır" at bounding box center [635, 86] width 1156 height 101
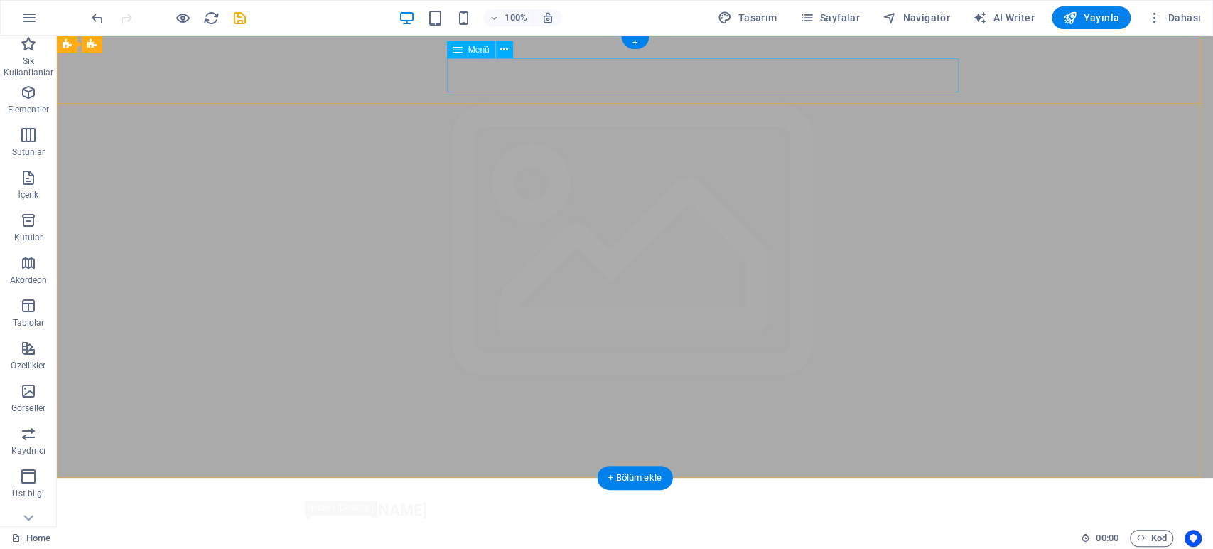
click at [469, 519] on nav "Home About Service Contact" at bounding box center [635, 536] width 659 height 34
click at [463, 477] on div "[DOMAIN_NAME] Menu" at bounding box center [635, 503] width 1156 height 53
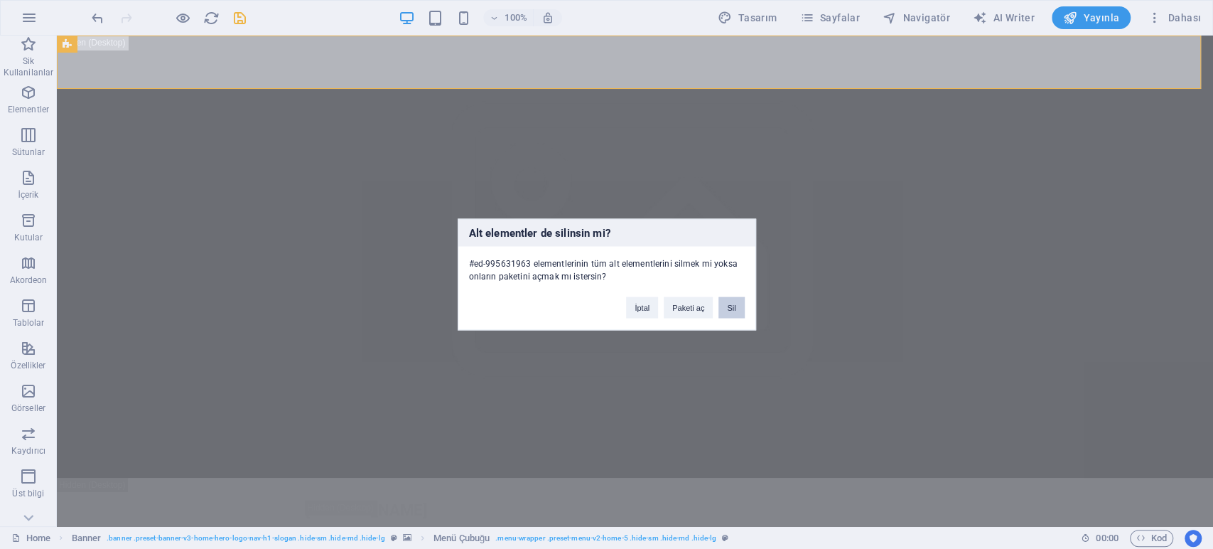
click at [736, 302] on button "Sil" at bounding box center [731, 307] width 26 height 21
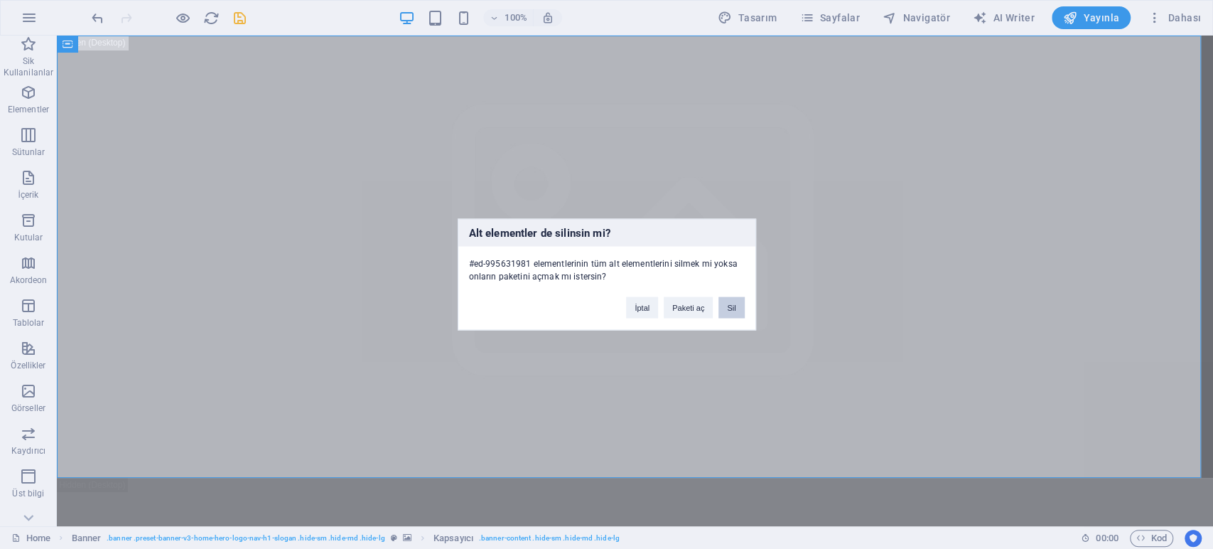
click at [729, 307] on button "Sil" at bounding box center [731, 307] width 26 height 21
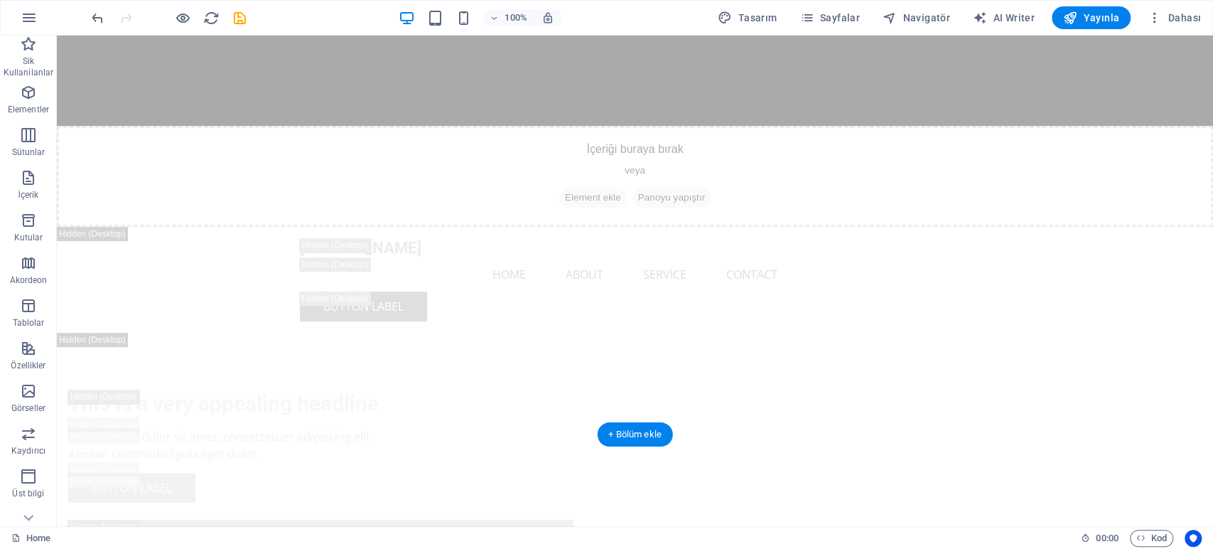
scroll to position [394, 0]
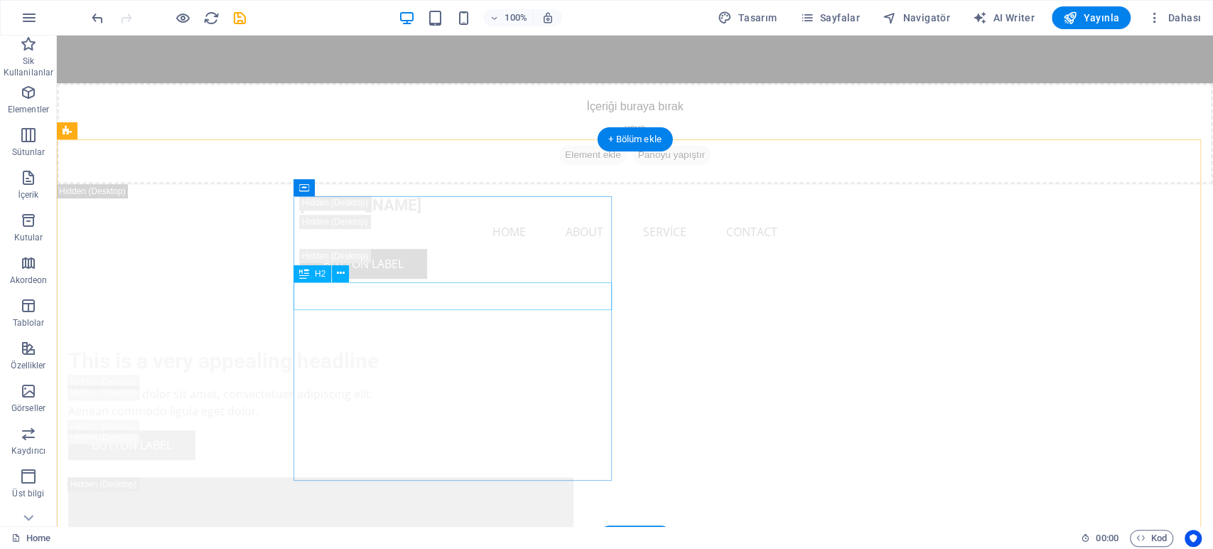
click at [387, 347] on div "This is a very appealing headline" at bounding box center [227, 361] width 318 height 28
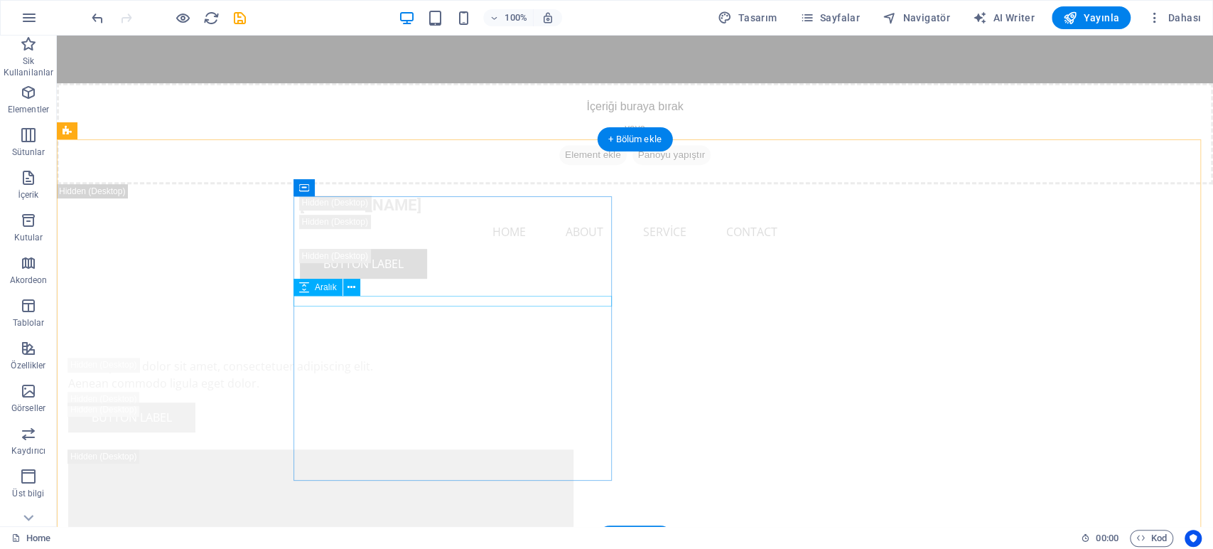
click at [387, 347] on div at bounding box center [227, 352] width 318 height 11
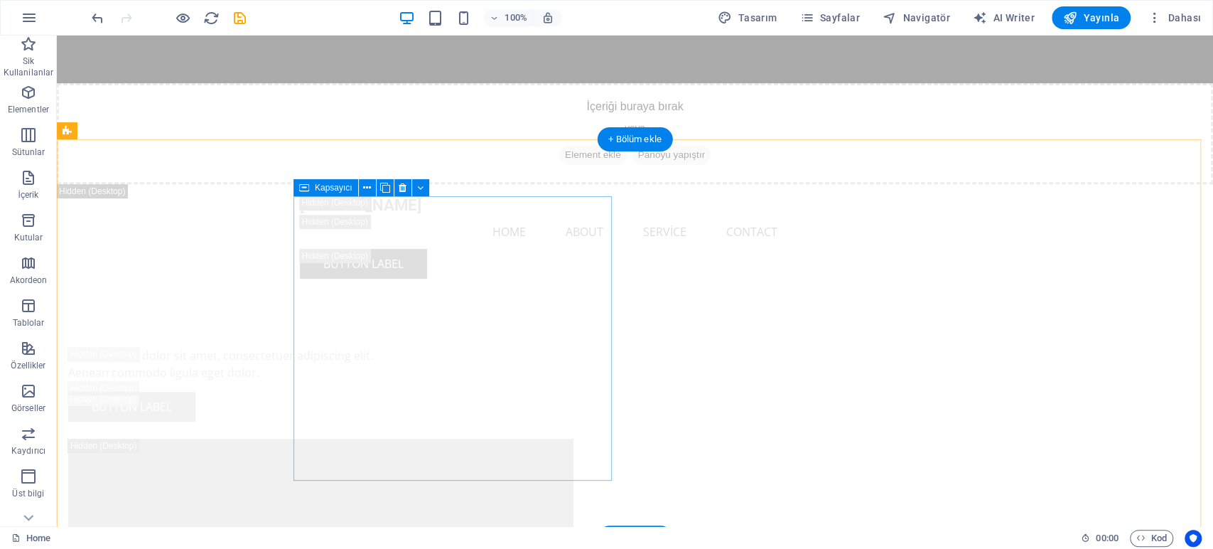
click at [387, 347] on div "Lorem ipsum dolor sit amet, consectetuer adipiscing elit. Aenean commodo ligula…" at bounding box center [227, 384] width 318 height 75
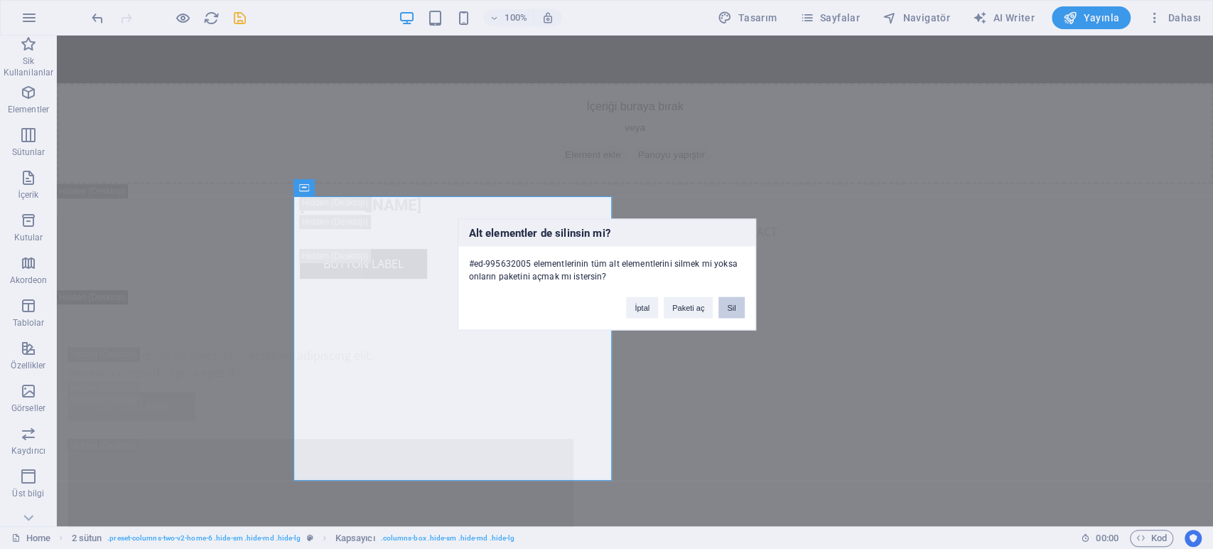
click at [729, 305] on button "Sil" at bounding box center [731, 307] width 26 height 21
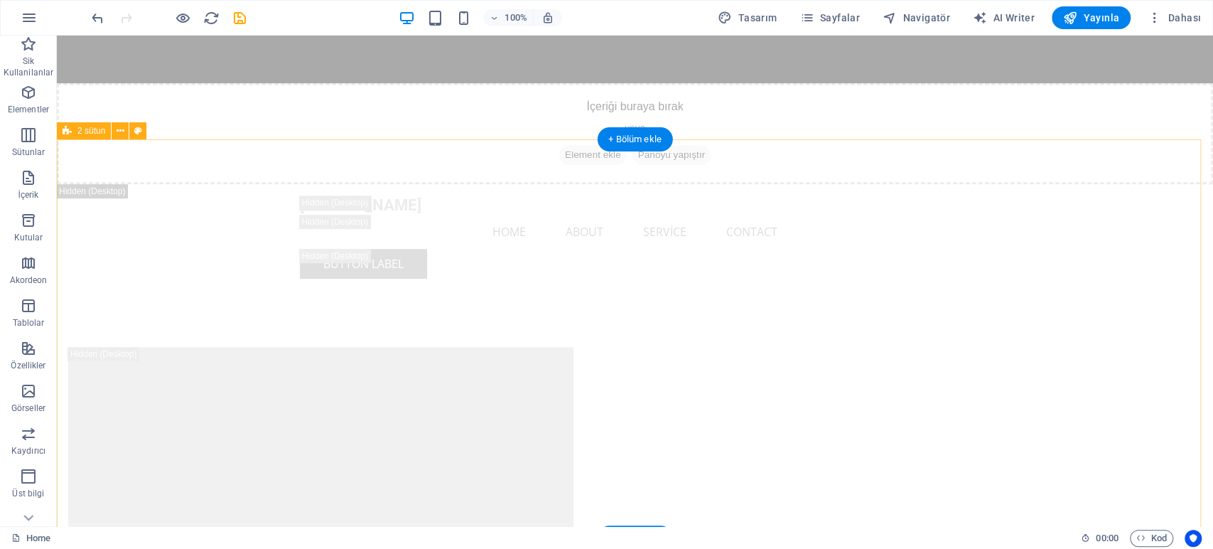
click at [630, 305] on div at bounding box center [635, 489] width 1156 height 398
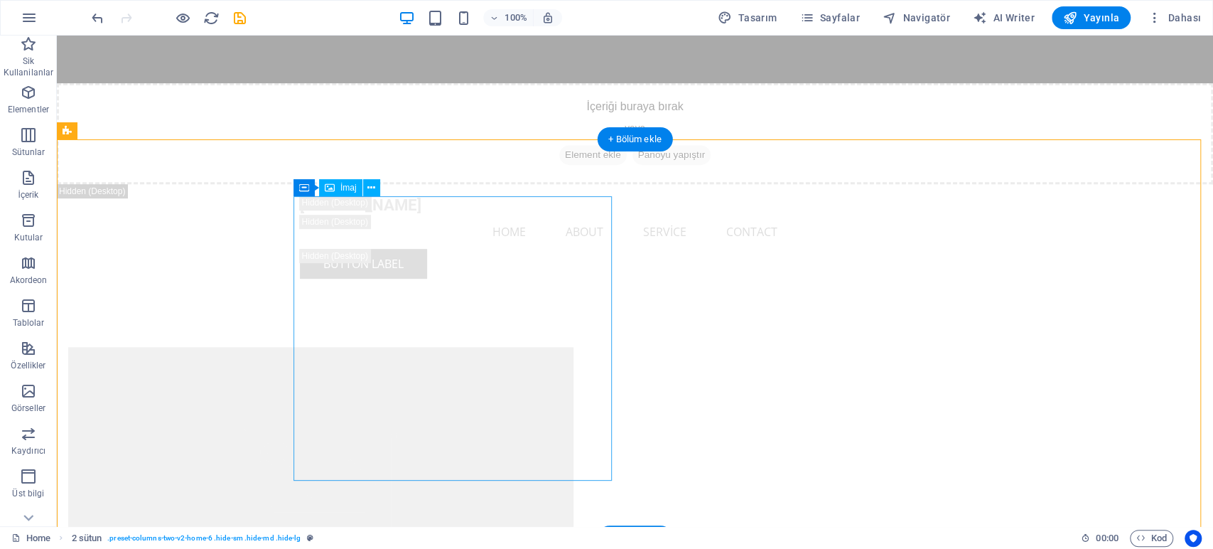
click at [387, 347] on figure at bounding box center [227, 489] width 318 height 284
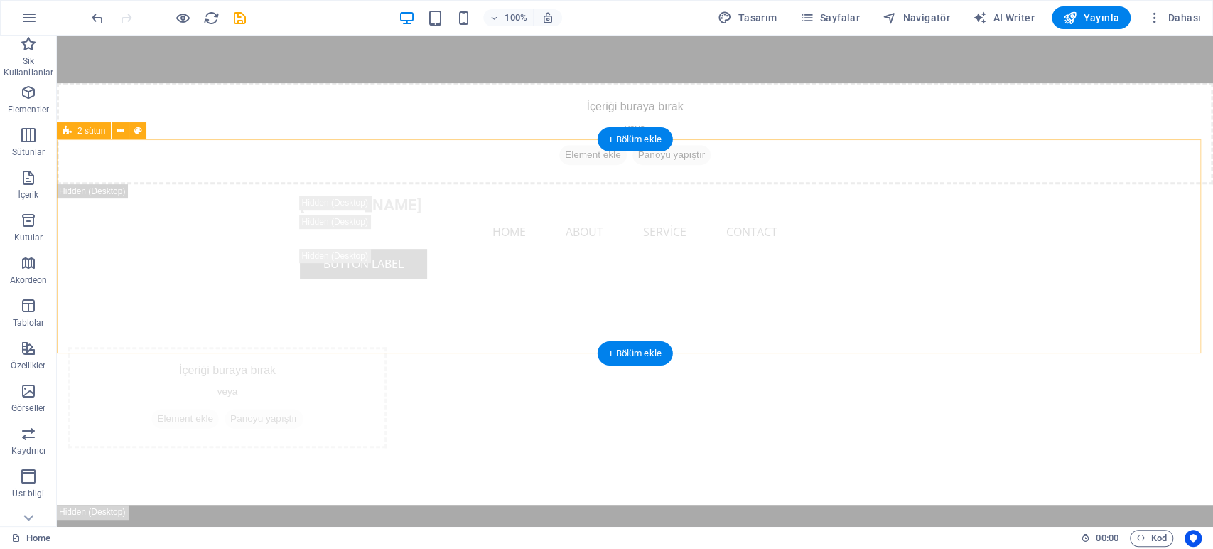
click at [678, 295] on div "İçeriği buraya bırak veya Element ekle Panoyu yapıştır" at bounding box center [635, 397] width 1156 height 215
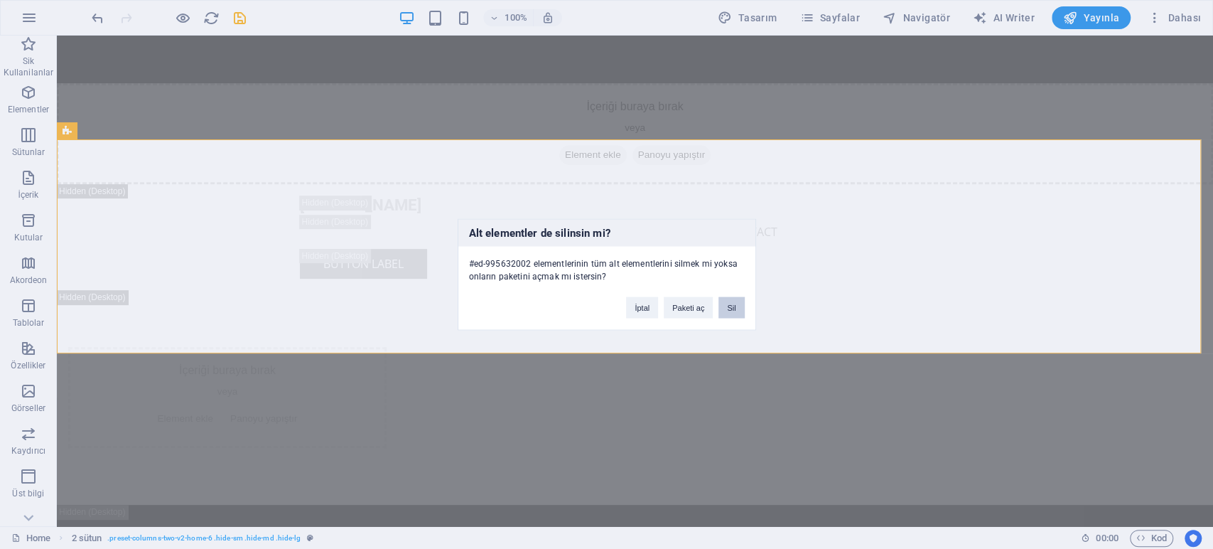
click at [730, 301] on button "Sil" at bounding box center [731, 307] width 26 height 21
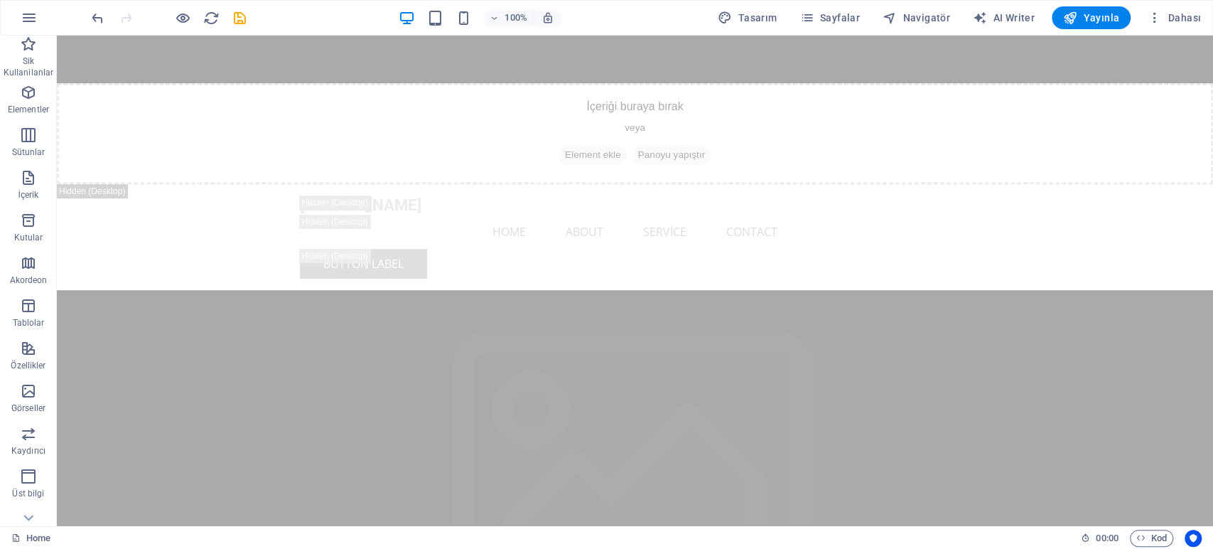
click at [694, 351] on figure at bounding box center [635, 483] width 1156 height 386
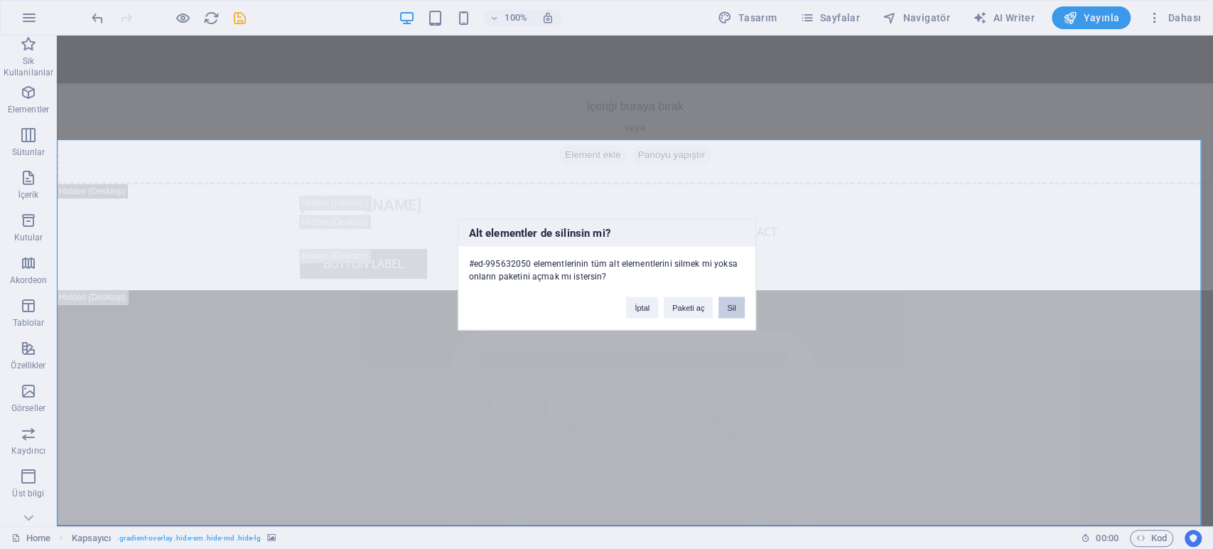
drag, startPoint x: 722, startPoint y: 298, endPoint x: 665, endPoint y: 264, distance: 66.3
click at [722, 298] on button "Sil" at bounding box center [731, 307] width 26 height 21
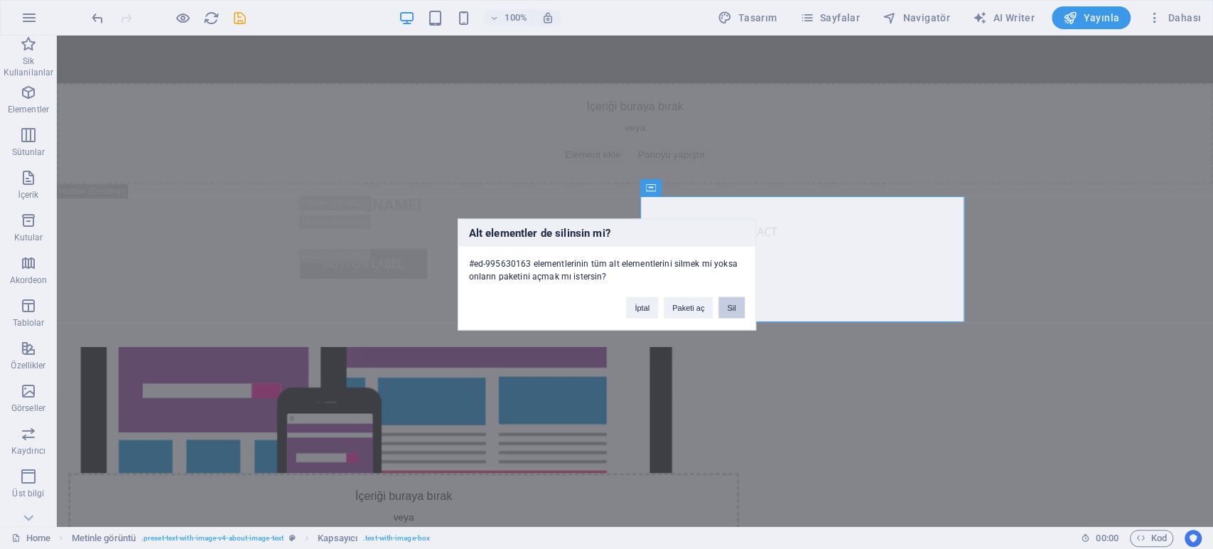
click at [734, 303] on button "Sil" at bounding box center [731, 307] width 26 height 21
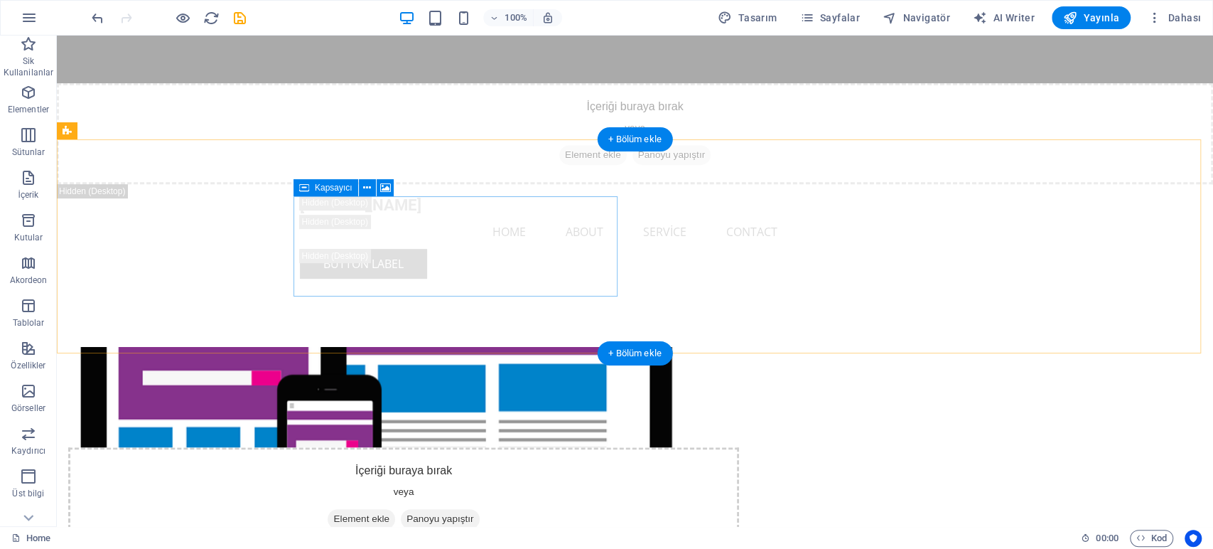
click at [580, 447] on div "İçeriği buraya bırak veya Element ekle Panoyu yapıştır" at bounding box center [403, 497] width 671 height 101
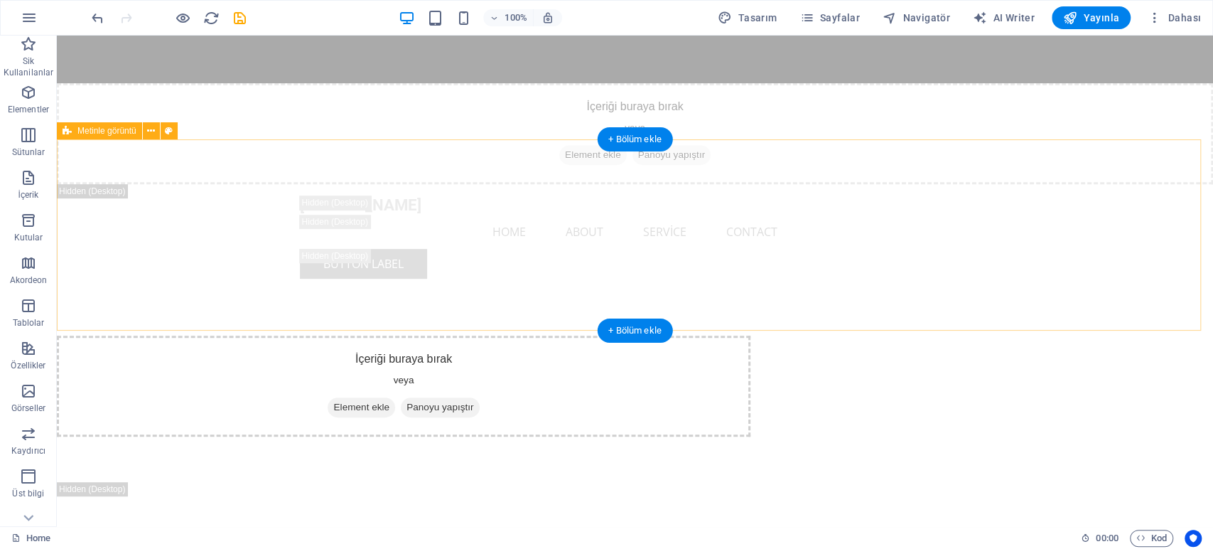
click at [479, 397] on span "Panoyu yapıştır" at bounding box center [440, 407] width 78 height 20
click at [750, 335] on div "İçeriği buraya bırak veya Element ekle Panoyu yapıştır" at bounding box center [403, 385] width 693 height 101
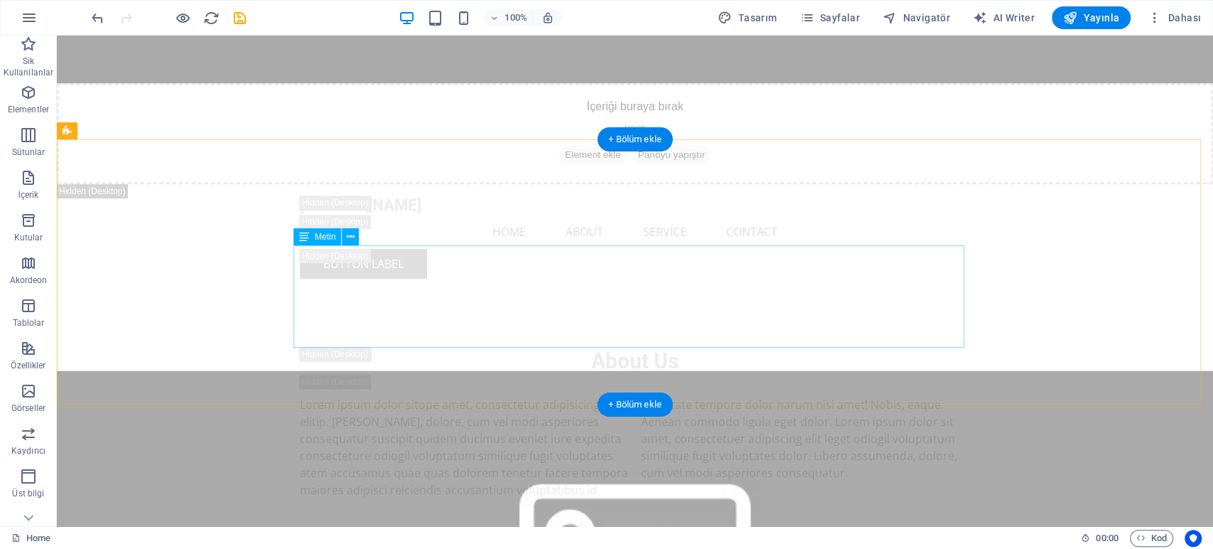
click at [740, 396] on div "Lorem ipsum dolor sitope amet, consectetur adipisicing elitip. [PERSON_NAME], d…" at bounding box center [635, 447] width 671 height 102
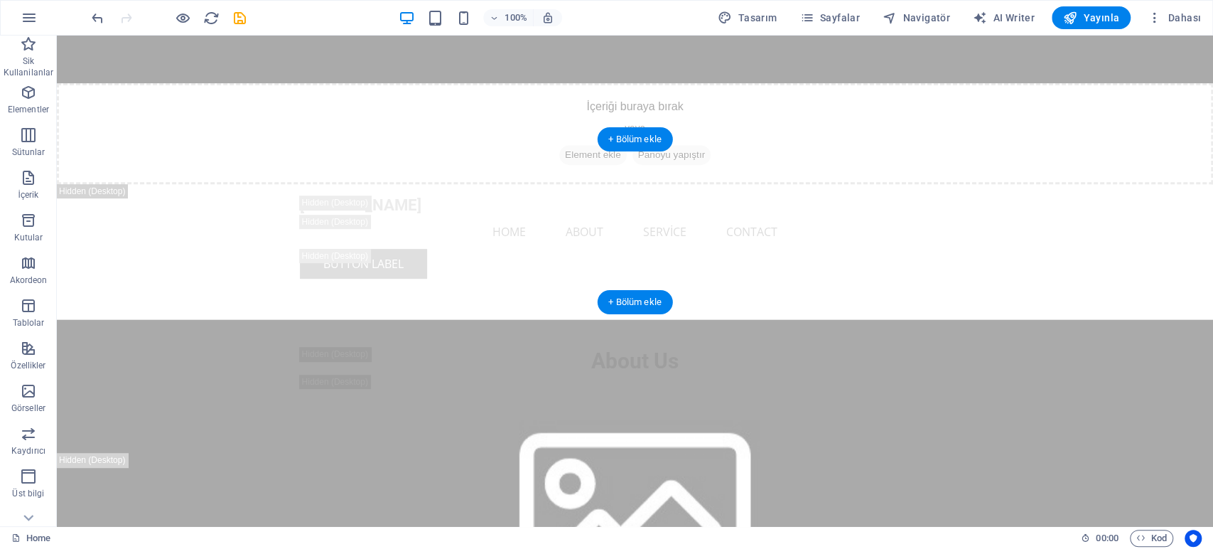
click at [740, 319] on figure at bounding box center [635, 508] width 1156 height 379
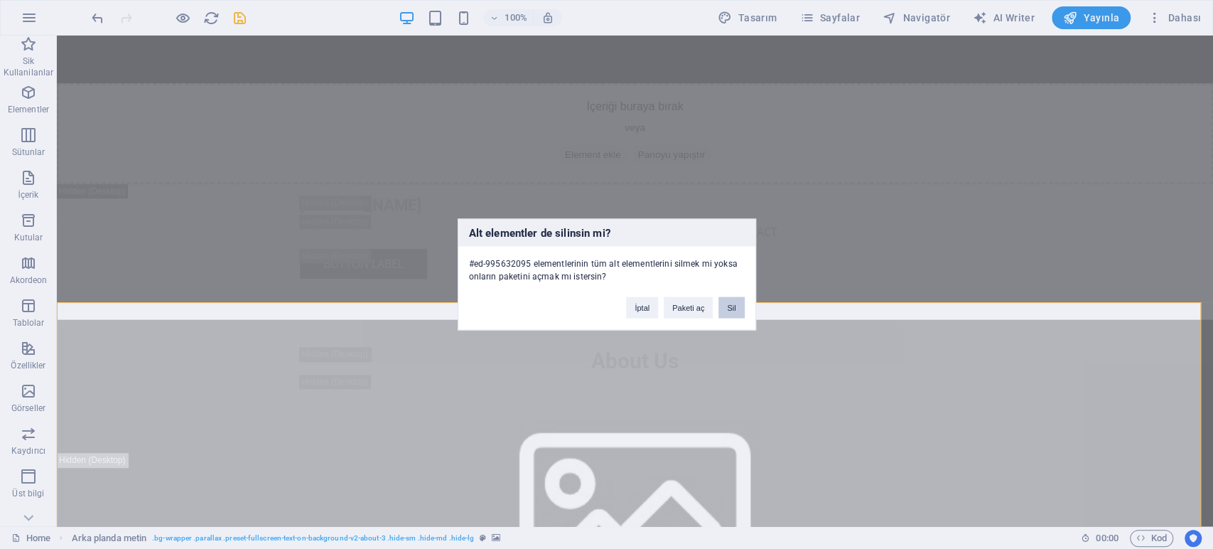
click at [740, 304] on button "Sil" at bounding box center [731, 307] width 26 height 21
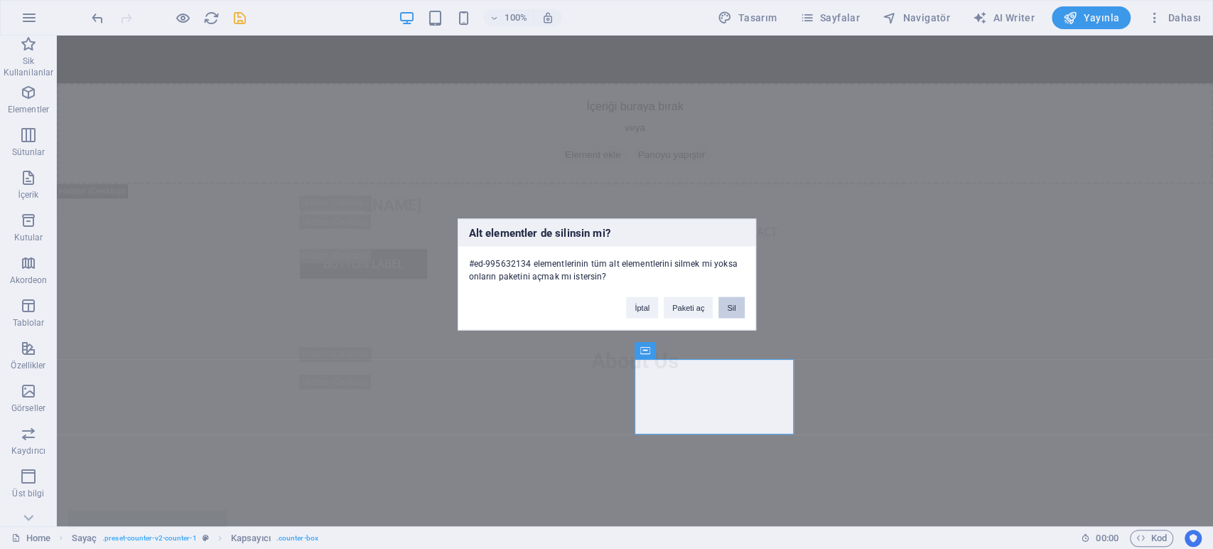
click at [731, 313] on button "Sil" at bounding box center [731, 307] width 26 height 21
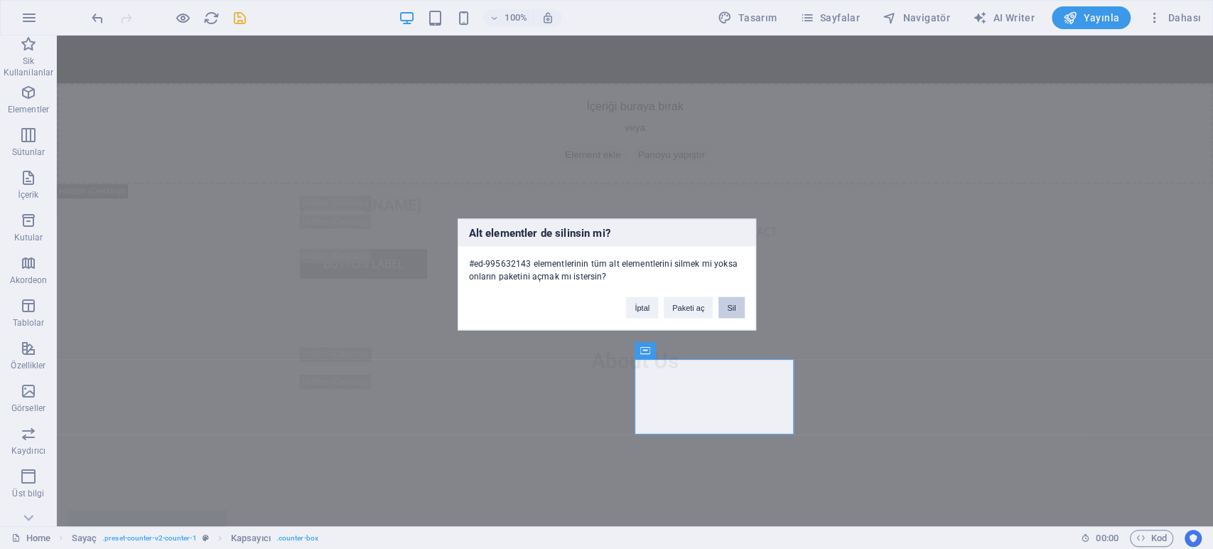
click at [726, 303] on button "Sil" at bounding box center [731, 307] width 26 height 21
